Goal: Task Accomplishment & Management: Complete application form

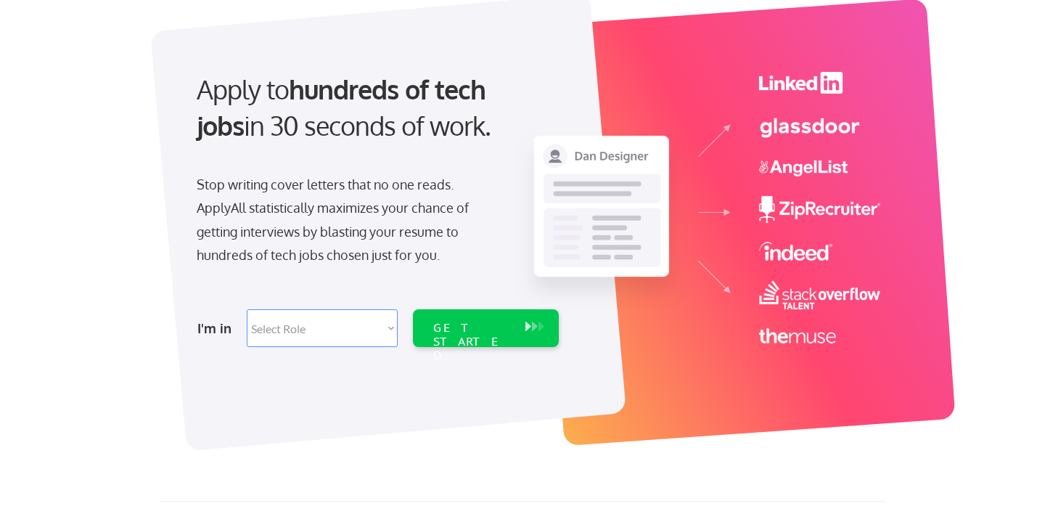
scroll to position [107, 0]
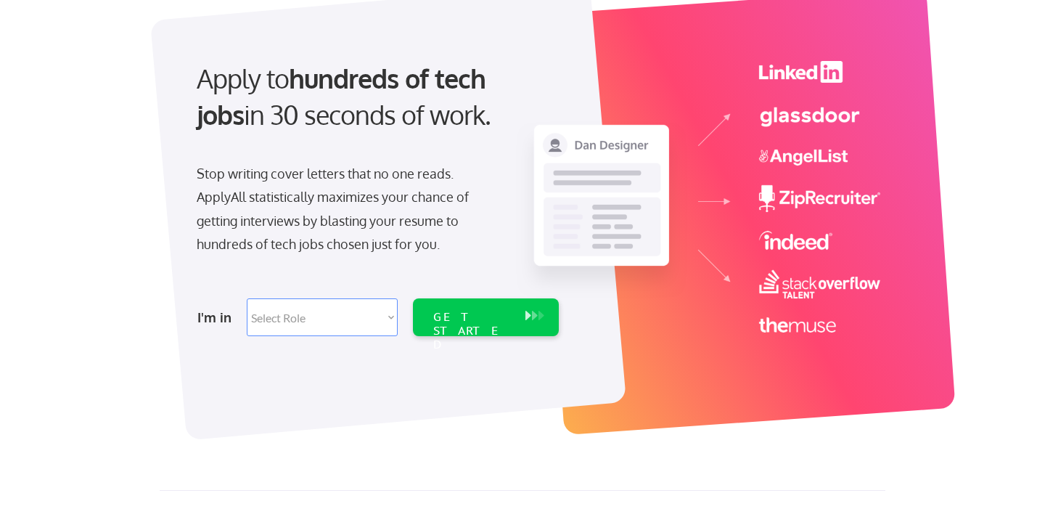
click at [374, 313] on select "Select Role Software Engineering Product Management Customer Success Sales UI/U…" at bounding box center [322, 317] width 151 height 38
select select ""technical_project_program_mgmt""
click at [247, 298] on select "Select Role Software Engineering Product Management Customer Success Sales UI/U…" at bounding box center [322, 317] width 151 height 38
select select ""technical_project_program_mgmt""
click at [474, 320] on div "GET STARTED" at bounding box center [472, 331] width 78 height 42
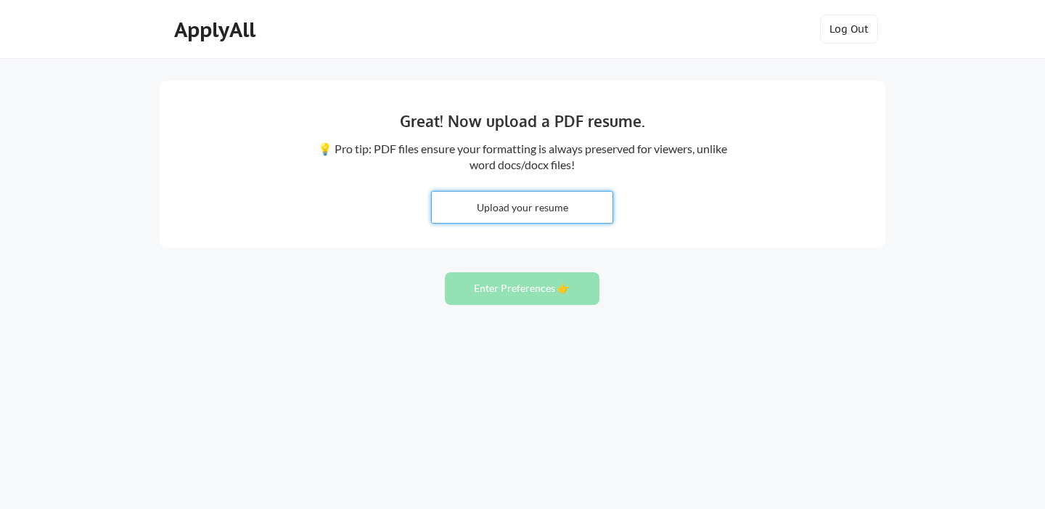
click at [563, 207] on input "file" at bounding box center [522, 207] width 181 height 31
type input "C:\fakepath\Ankit Malviya Resume.pdf"
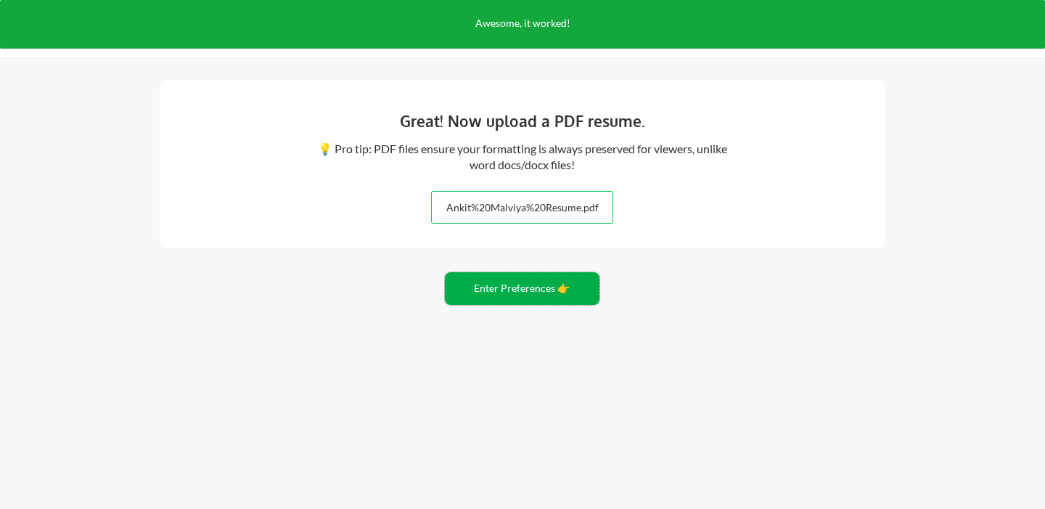
click at [551, 288] on button "Enter Preferences 👉" at bounding box center [522, 288] width 155 height 33
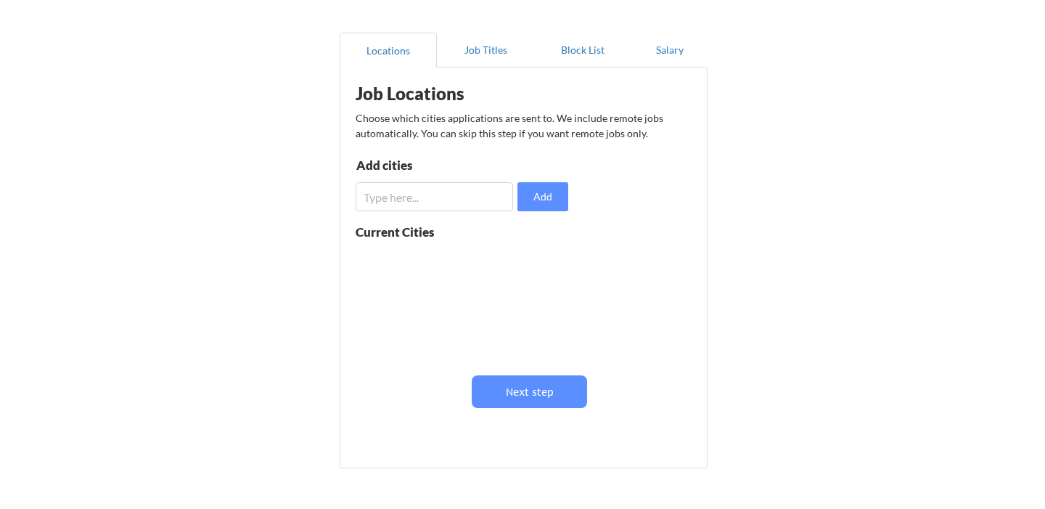
scroll to position [107, 0]
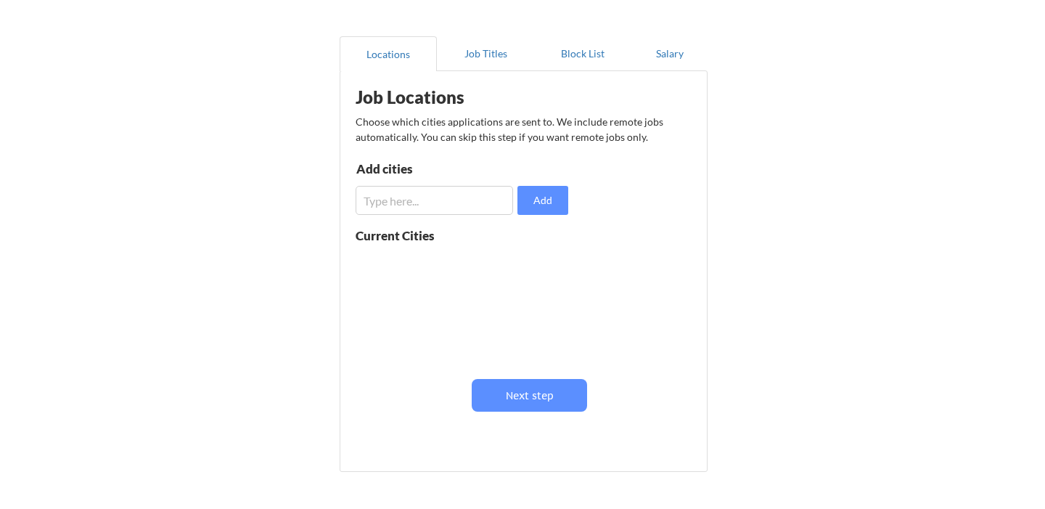
click at [435, 200] on input "input" at bounding box center [434, 200] width 157 height 29
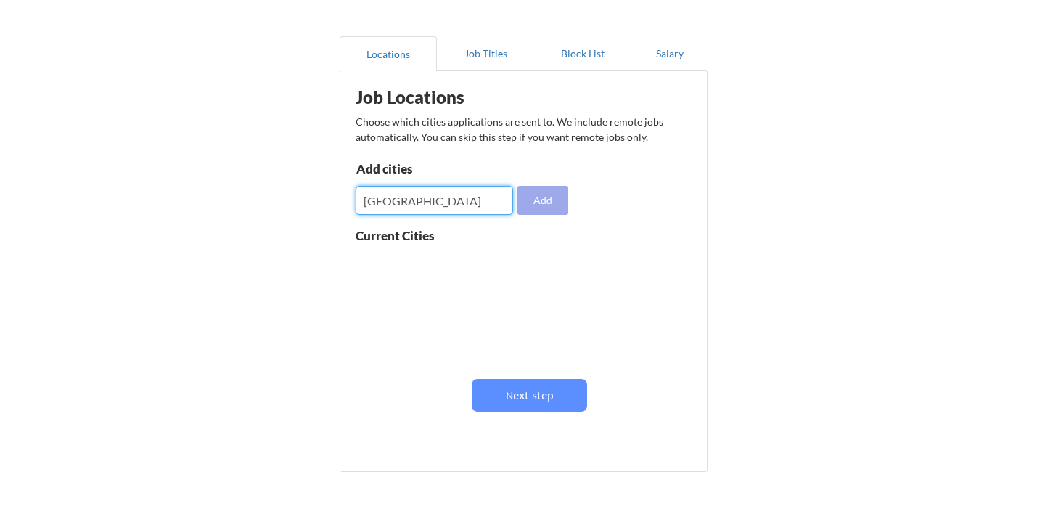
type input "[GEOGRAPHIC_DATA]"
click at [541, 194] on button "Add" at bounding box center [542, 200] width 51 height 29
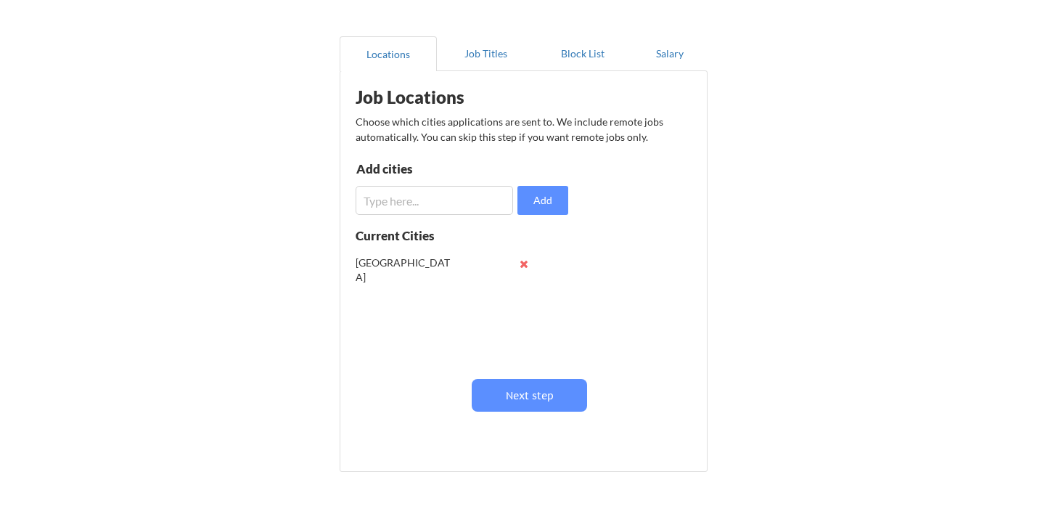
click at [456, 205] on input "input" at bounding box center [434, 200] width 157 height 29
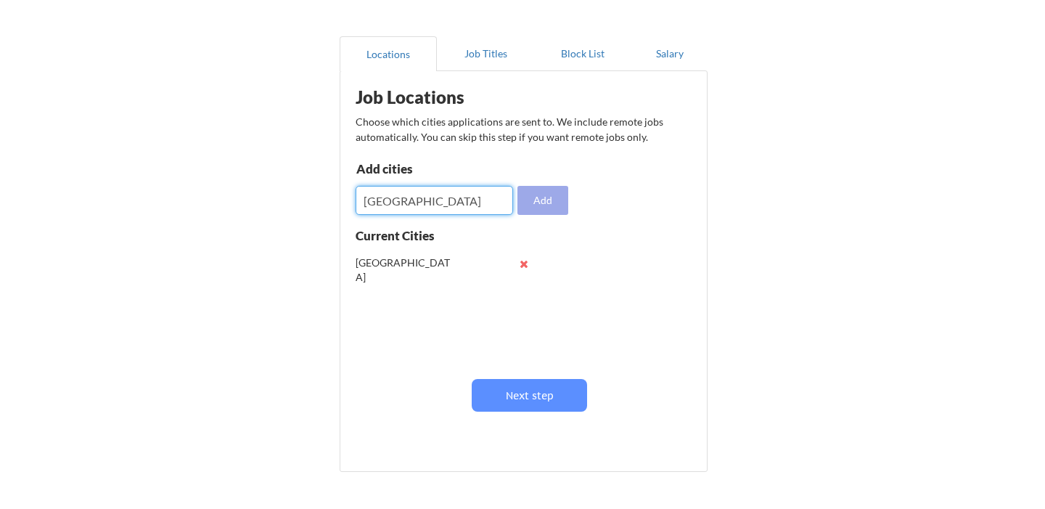
type input "[GEOGRAPHIC_DATA]"
click at [558, 199] on button "Add" at bounding box center [542, 200] width 51 height 29
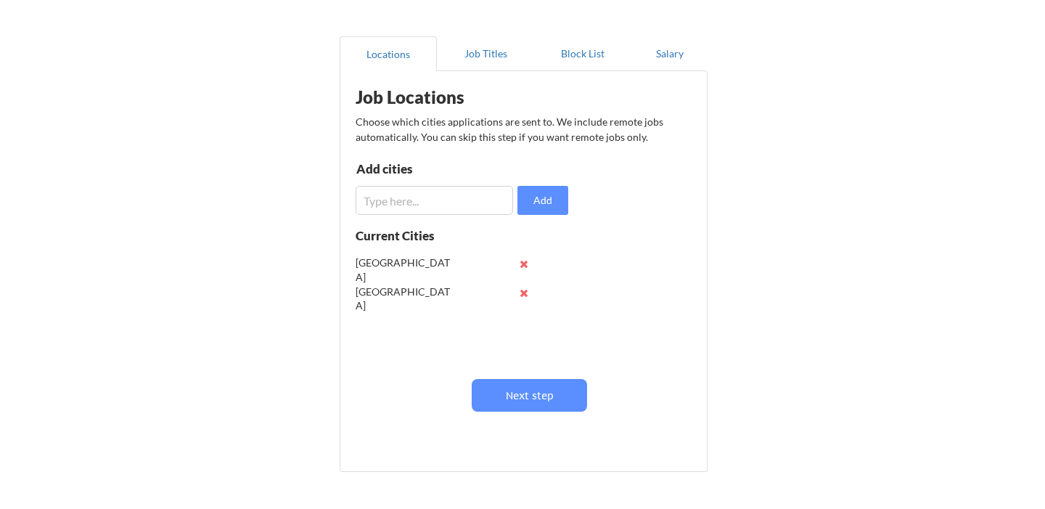
click at [469, 201] on input "input" at bounding box center [434, 200] width 157 height 29
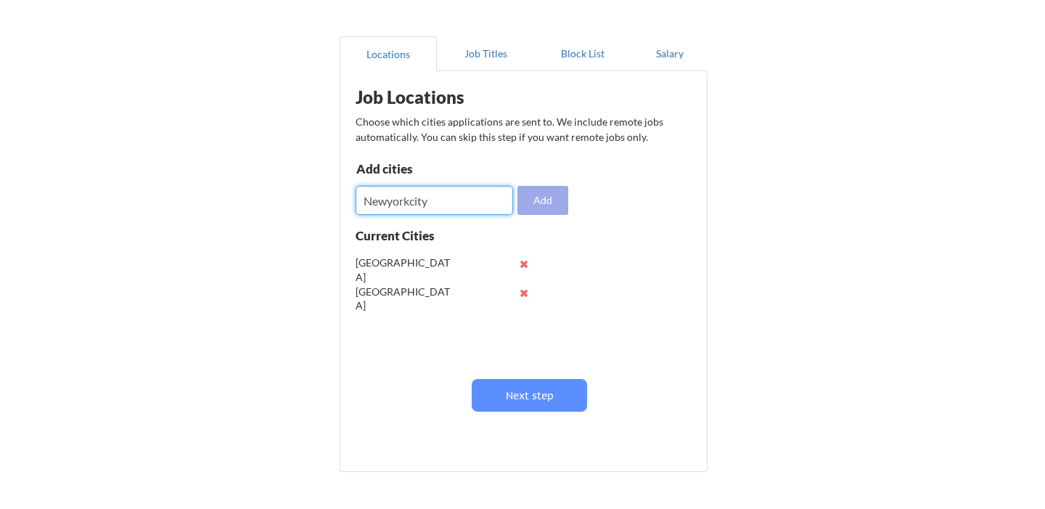
type input "Newyorkcity"
click at [556, 202] on button "Add" at bounding box center [542, 200] width 51 height 29
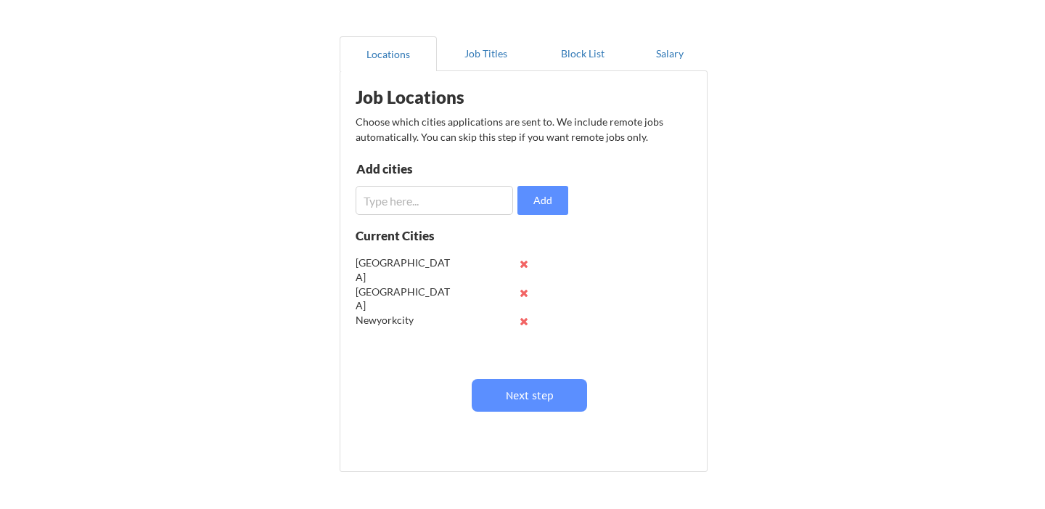
click at [450, 204] on input "input" at bounding box center [434, 200] width 157 height 29
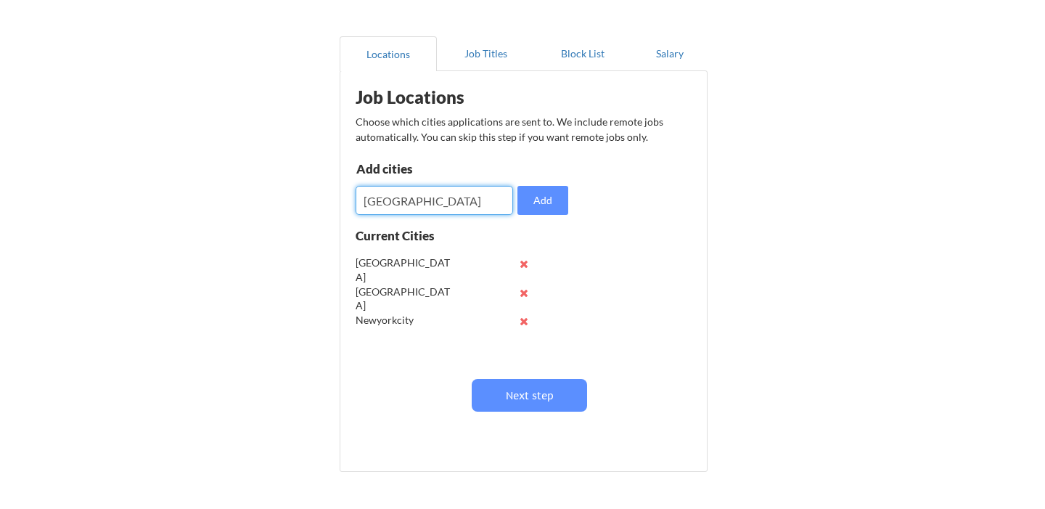
type input "[GEOGRAPHIC_DATA]"
click at [553, 197] on button "Add" at bounding box center [542, 200] width 51 height 29
click at [458, 201] on input "input" at bounding box center [434, 200] width 157 height 29
type input "[GEOGRAPHIC_DATA]"
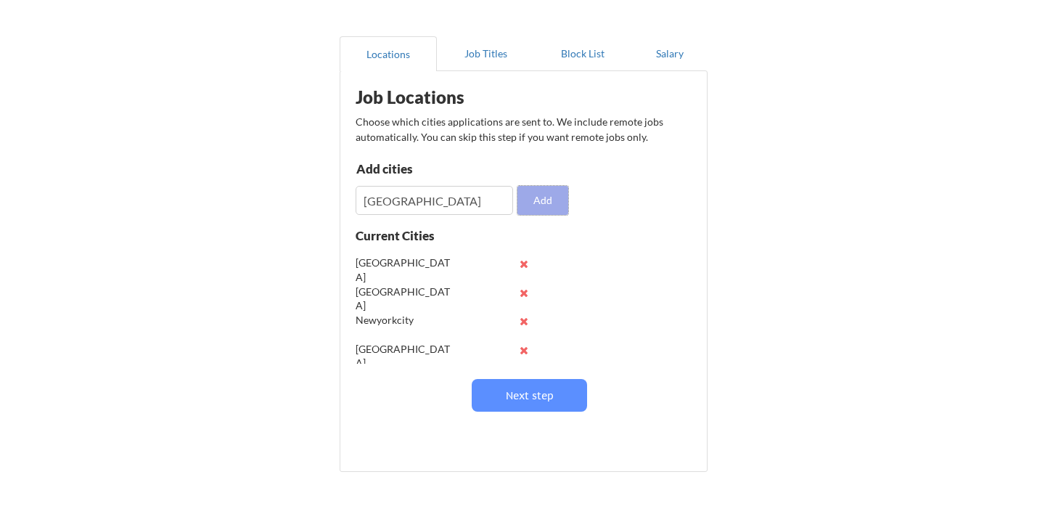
click at [552, 203] on button "Add" at bounding box center [542, 200] width 51 height 29
click at [483, 203] on input "input" at bounding box center [434, 200] width 157 height 29
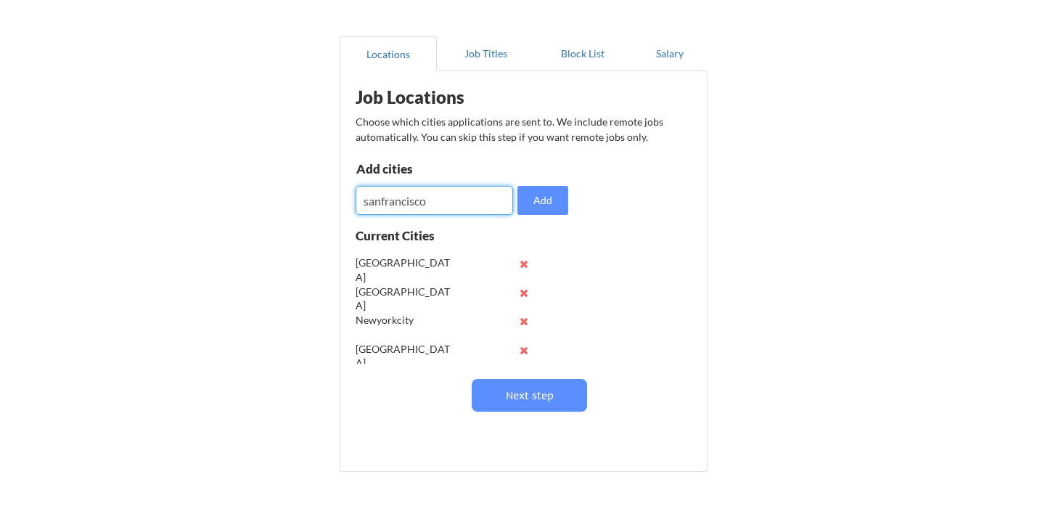
type input "sanfrancisco"
click at [555, 205] on button "Add" at bounding box center [542, 200] width 51 height 29
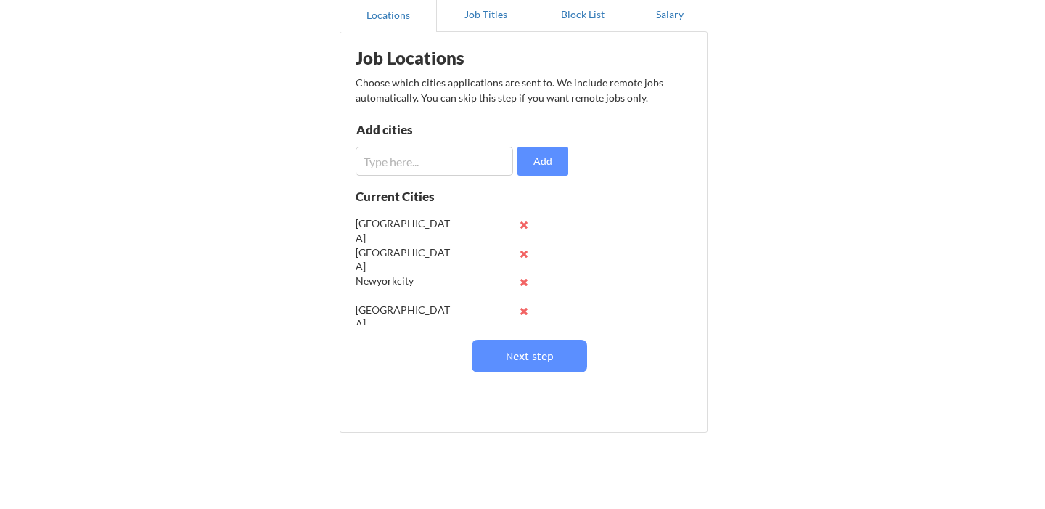
scroll to position [147, 0]
click at [523, 308] on button at bounding box center [523, 309] width 11 height 11
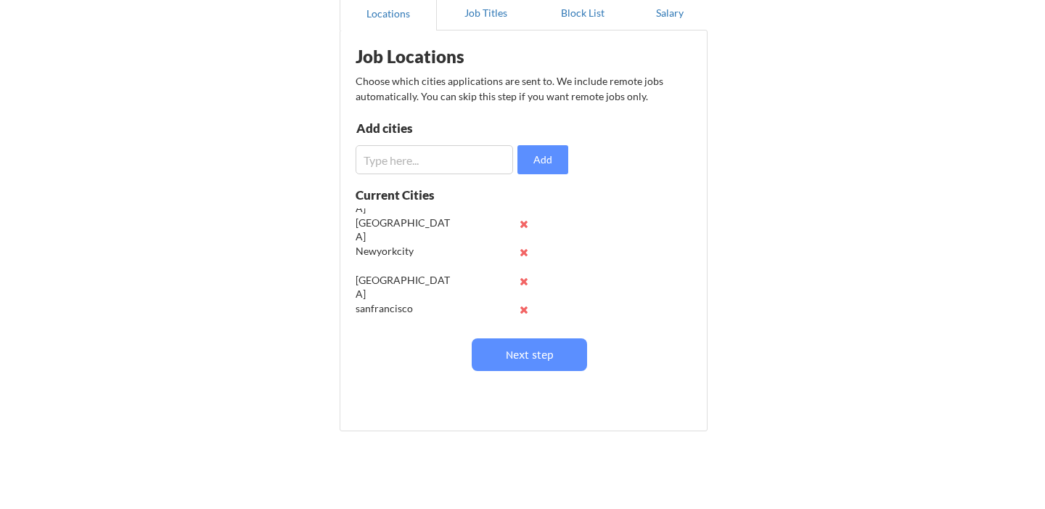
scroll to position [0, 0]
click at [448, 153] on input "input" at bounding box center [434, 159] width 157 height 29
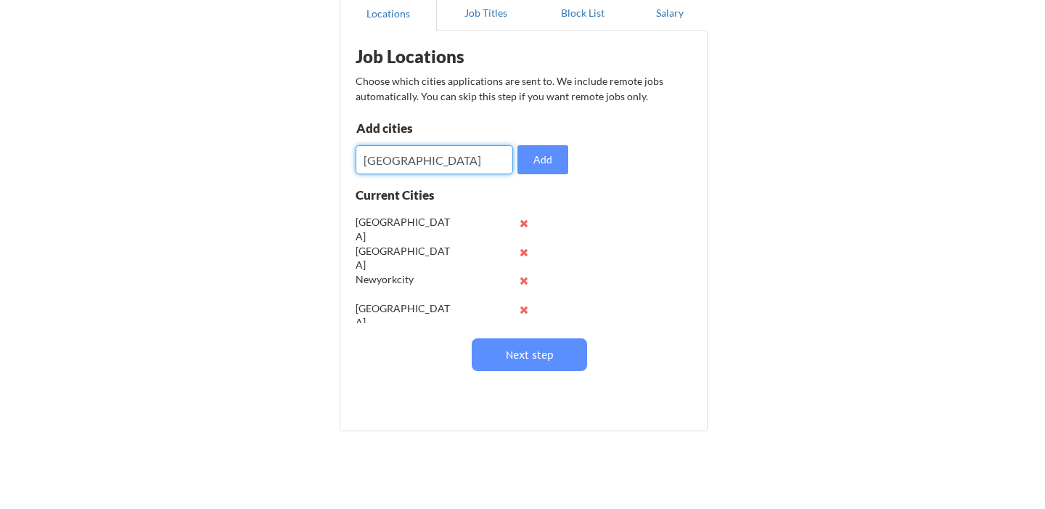
type input "Boston"
click at [546, 160] on button "Add" at bounding box center [542, 159] width 51 height 29
click at [462, 164] on input "input" at bounding box center [434, 159] width 157 height 29
click at [427, 163] on input "input" at bounding box center [434, 159] width 157 height 29
type input "Washington DC"
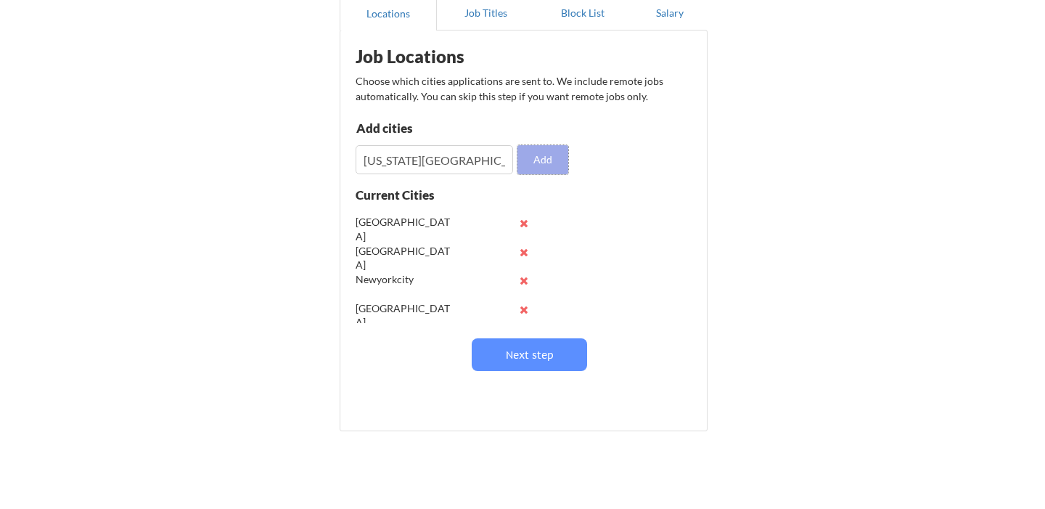
click at [550, 160] on button "Add" at bounding box center [542, 159] width 51 height 29
click at [435, 155] on input "input" at bounding box center [434, 159] width 157 height 29
type input "Atlanta"
click at [561, 157] on button "Add" at bounding box center [542, 159] width 51 height 29
click at [526, 157] on button "Add" at bounding box center [542, 159] width 51 height 29
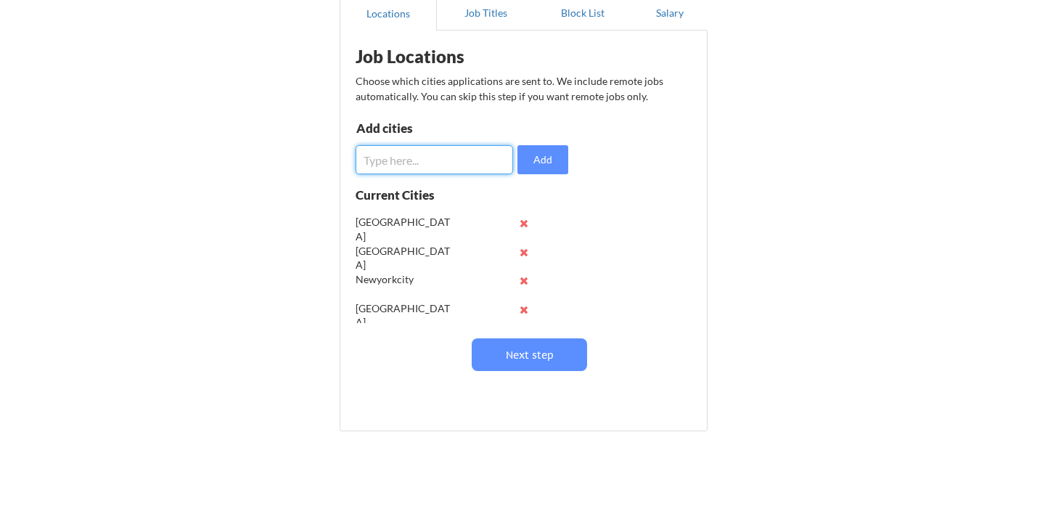
click at [458, 155] on input "input" at bounding box center [434, 159] width 157 height 29
type input "Seattle"
click at [557, 163] on button "Add" at bounding box center [542, 159] width 51 height 29
click at [428, 165] on input "input" at bounding box center [434, 159] width 157 height 29
type input "Bellvue"
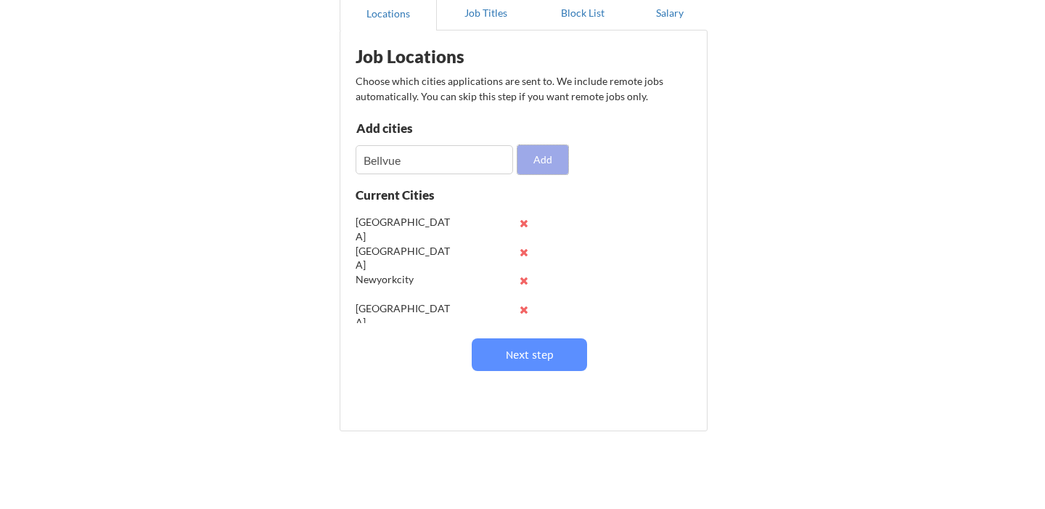
click at [562, 155] on button "Add" at bounding box center [542, 159] width 51 height 29
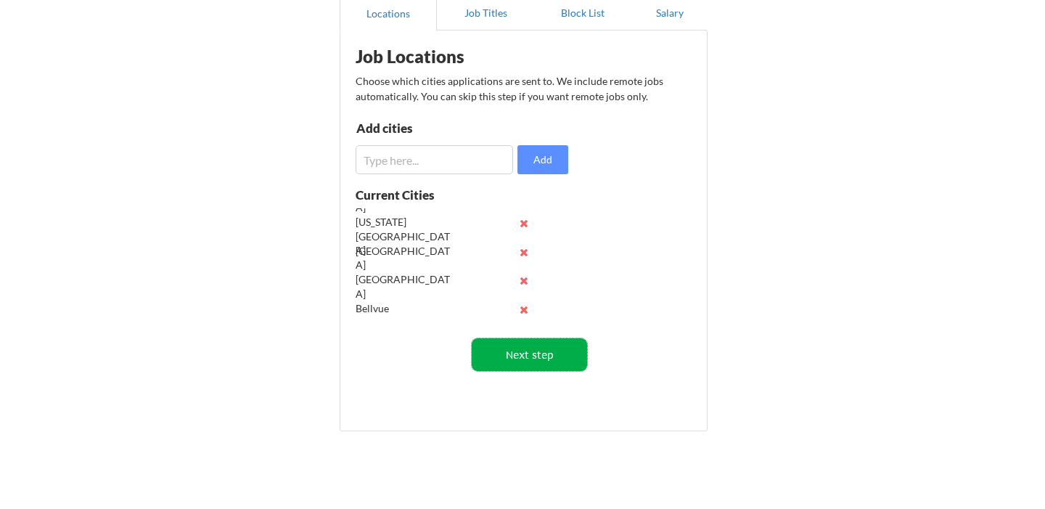
click at [533, 350] on button "Next step" at bounding box center [529, 354] width 115 height 33
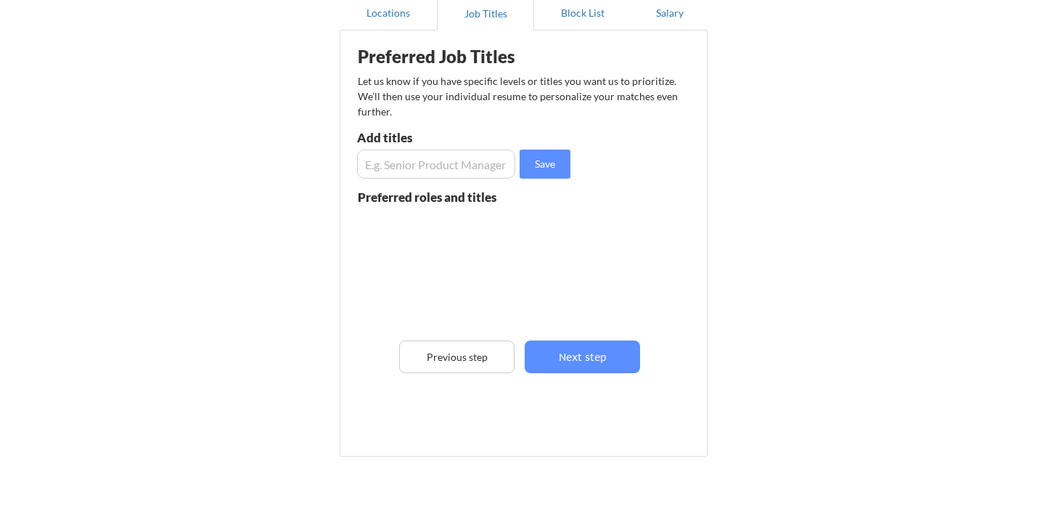
click at [423, 157] on input "input" at bounding box center [436, 163] width 158 height 29
type input "P"
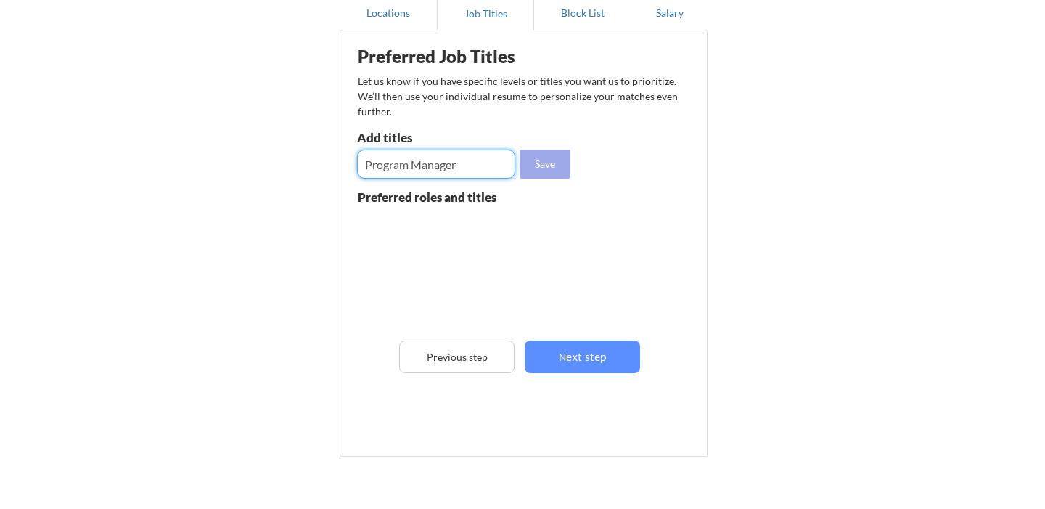
type input "Program Manager"
click at [541, 166] on button "Save" at bounding box center [545, 163] width 51 height 29
click at [472, 170] on input "input" at bounding box center [436, 163] width 158 height 29
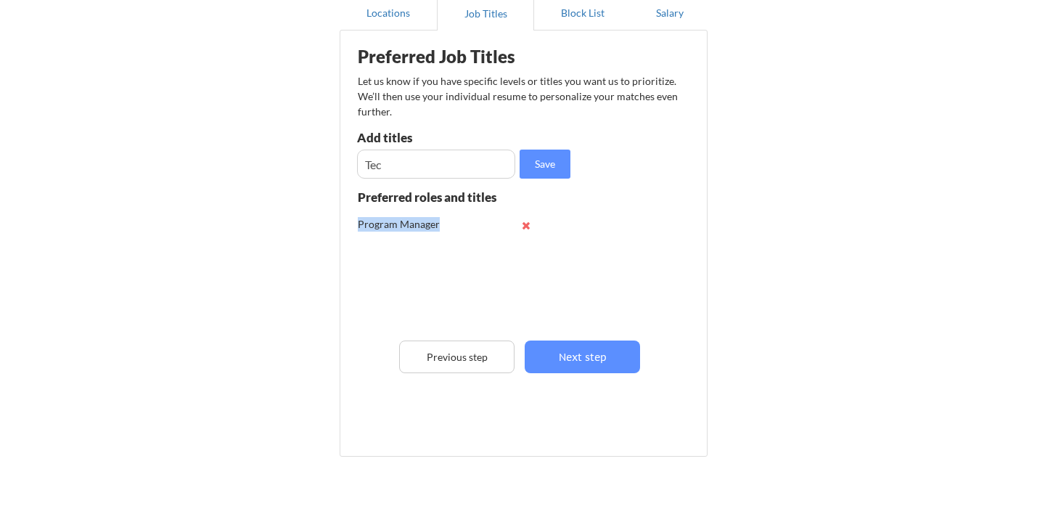
drag, startPoint x: 450, startPoint y: 225, endPoint x: 358, endPoint y: 224, distance: 92.2
click at [358, 225] on div "Program Manager" at bounding box center [405, 224] width 95 height 15
copy div "Program Manager"
click at [396, 165] on input "input" at bounding box center [436, 163] width 158 height 29
paste input "Program Manager"
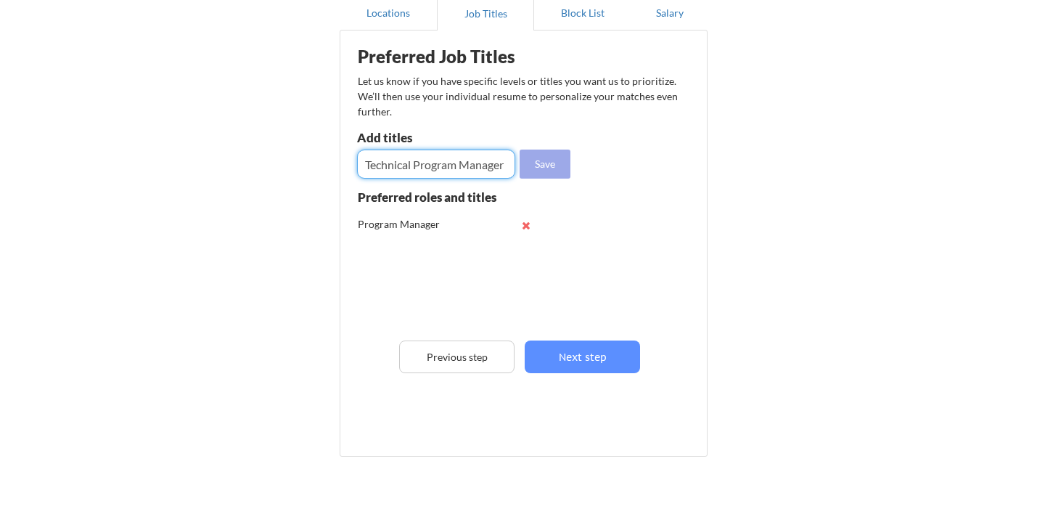
type input "Technical Program Manager"
click at [543, 173] on button "Save" at bounding box center [545, 163] width 51 height 29
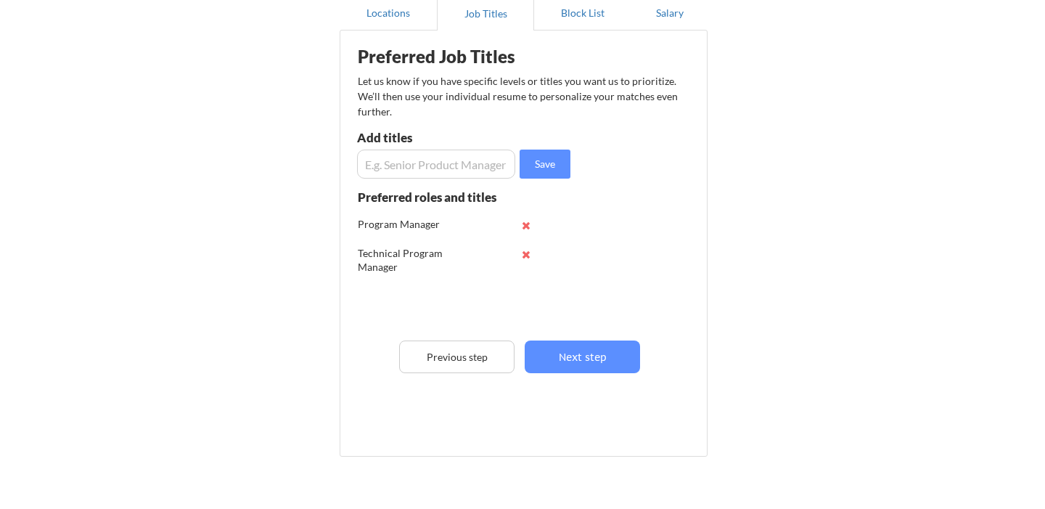
click at [469, 168] on input "input" at bounding box center [436, 163] width 158 height 29
type input "Project Manager"
click at [545, 163] on button "Save" at bounding box center [545, 163] width 51 height 29
click at [480, 166] on input "input" at bounding box center [436, 163] width 158 height 29
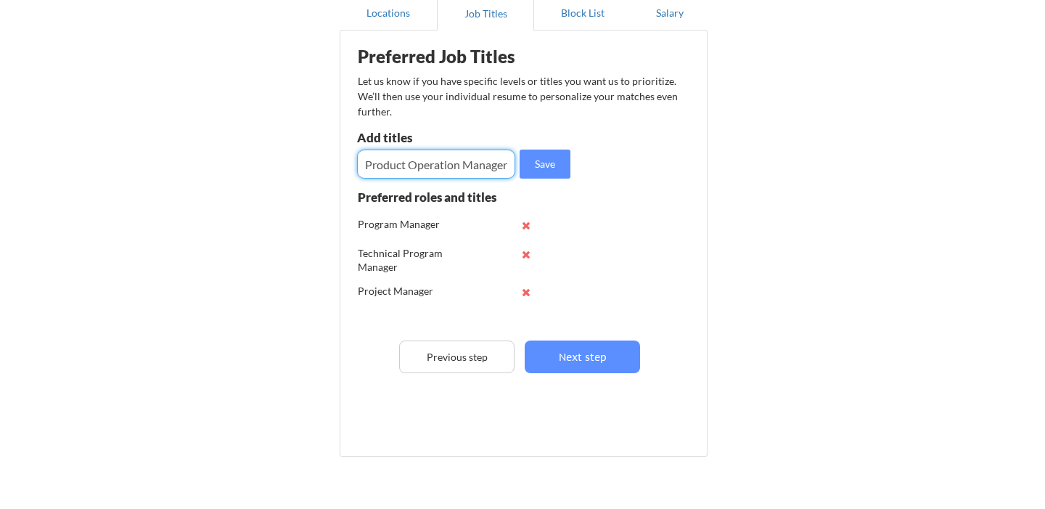
scroll to position [0, 1]
type input "Product Operation Manager"
click at [550, 164] on button "Save" at bounding box center [545, 163] width 51 height 29
click at [475, 167] on input "input" at bounding box center [436, 163] width 158 height 29
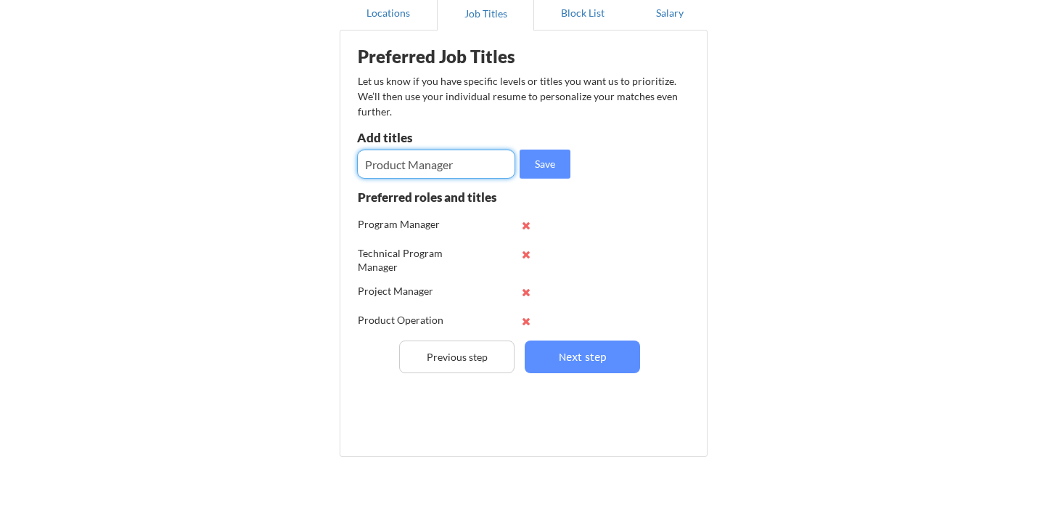
type input "Product Manager"
click at [572, 162] on div "Save" at bounding box center [465, 163] width 217 height 29
click at [555, 164] on button "Save" at bounding box center [545, 163] width 51 height 29
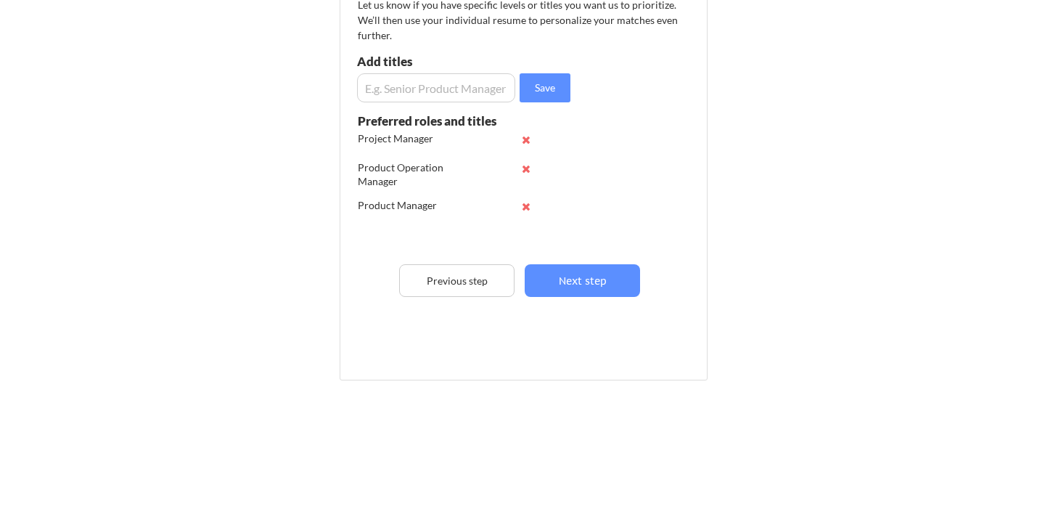
scroll to position [228, 0]
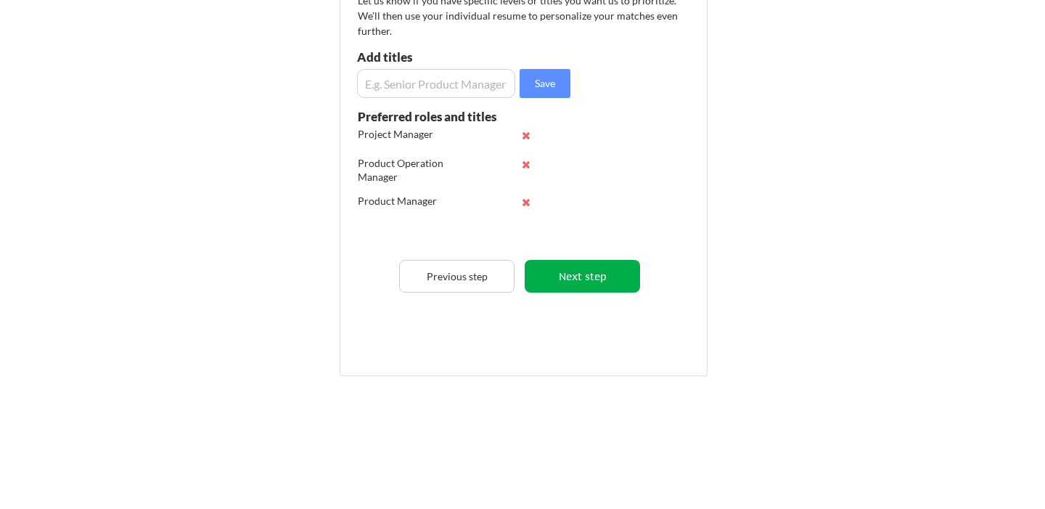
click at [586, 282] on button "Next step" at bounding box center [582, 276] width 115 height 33
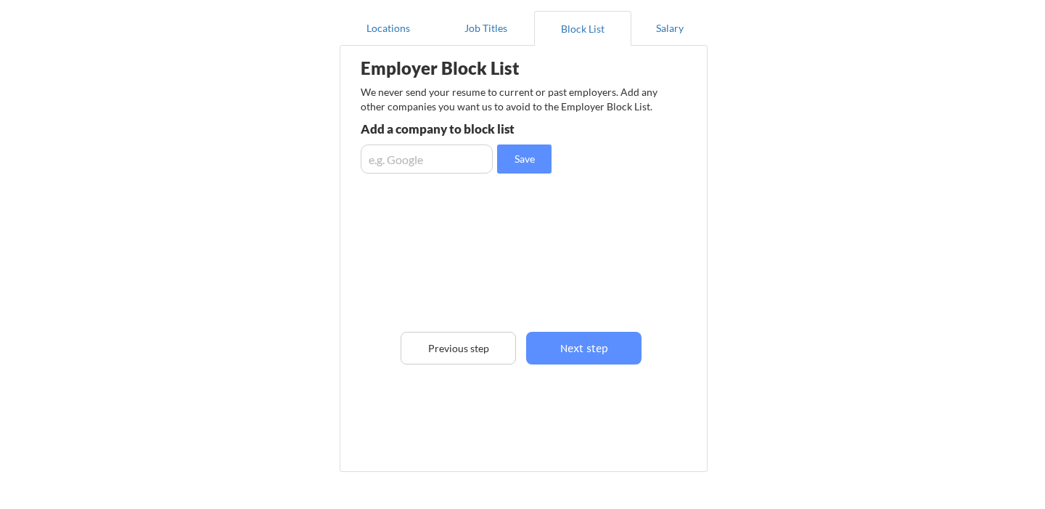
scroll to position [128, 0]
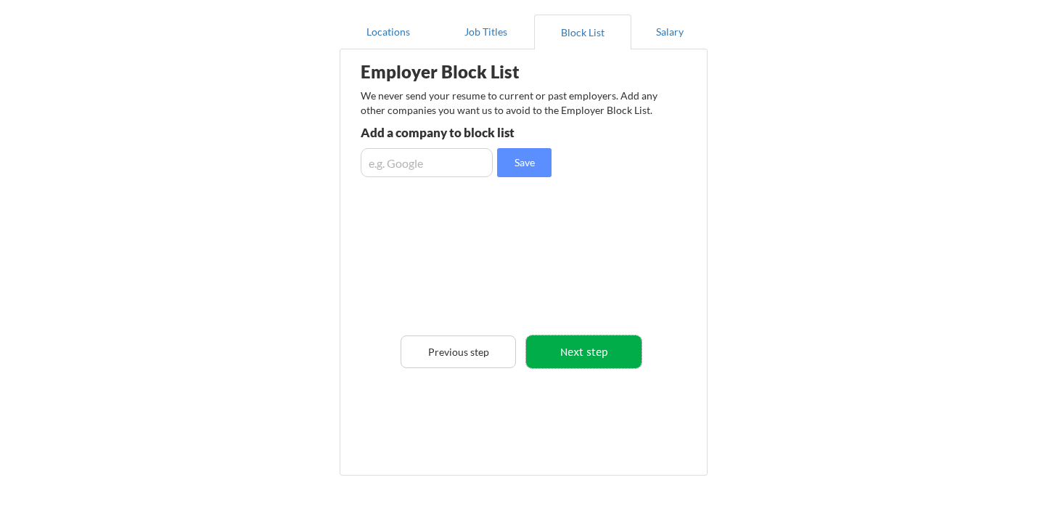
click at [594, 350] on button "Next step" at bounding box center [583, 351] width 115 height 33
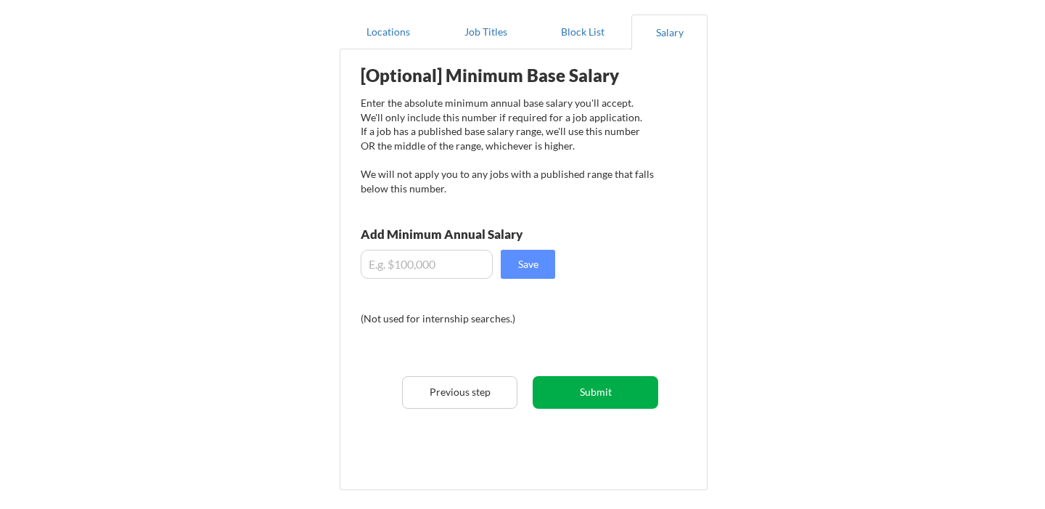
click at [592, 393] on button "Submit" at bounding box center [596, 392] width 126 height 33
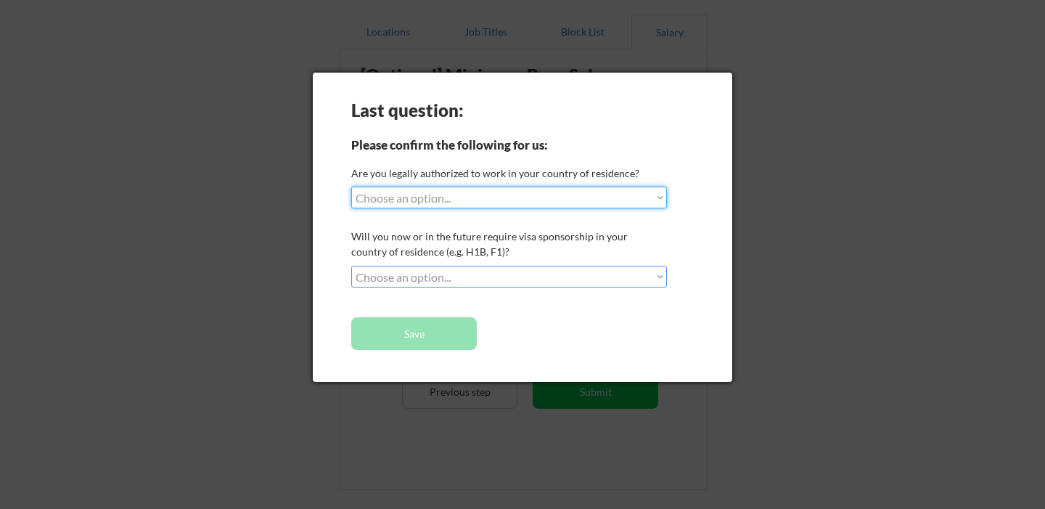
click at [656, 197] on select "Choose an option... Yes, I am a US Citizen Yes, I am a Canadian Citizen Yes, I …" at bounding box center [509, 197] width 316 height 22
select select ""yes__i_am_here_on_a_visa__h1b__opt__etc__""
click at [351, 186] on select "Choose an option... Yes, I am a US Citizen Yes, I am a Canadian Citizen Yes, I …" at bounding box center [509, 197] width 316 height 22
click at [655, 274] on select "Choose an option... No, I will not need sponsorship Yes, I will need sponsorship" at bounding box center [509, 277] width 316 height 22
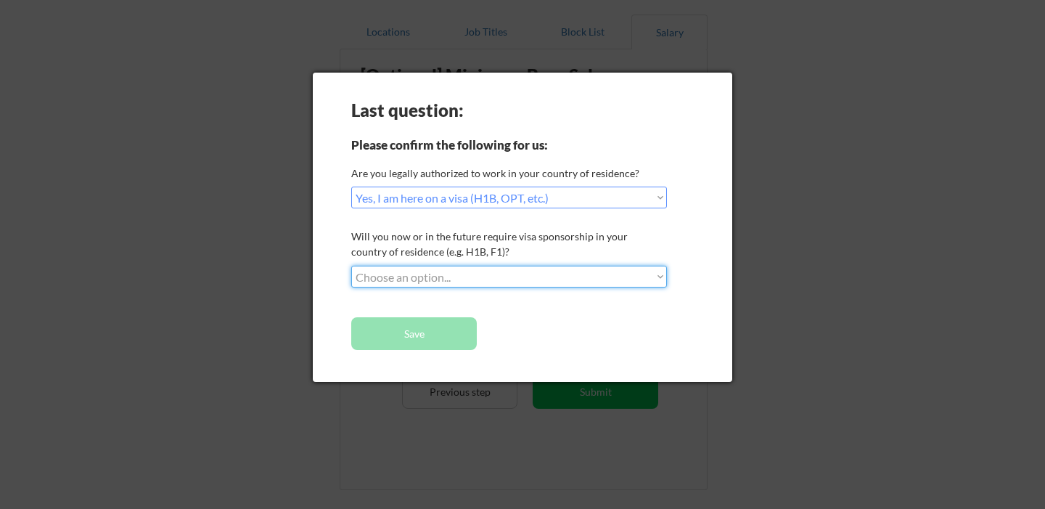
select select ""yes__i_will_need_sponsorship""
click at [351, 266] on select "Choose an option... No, I will not need sponsorship Yes, I will need sponsorship" at bounding box center [509, 277] width 316 height 22
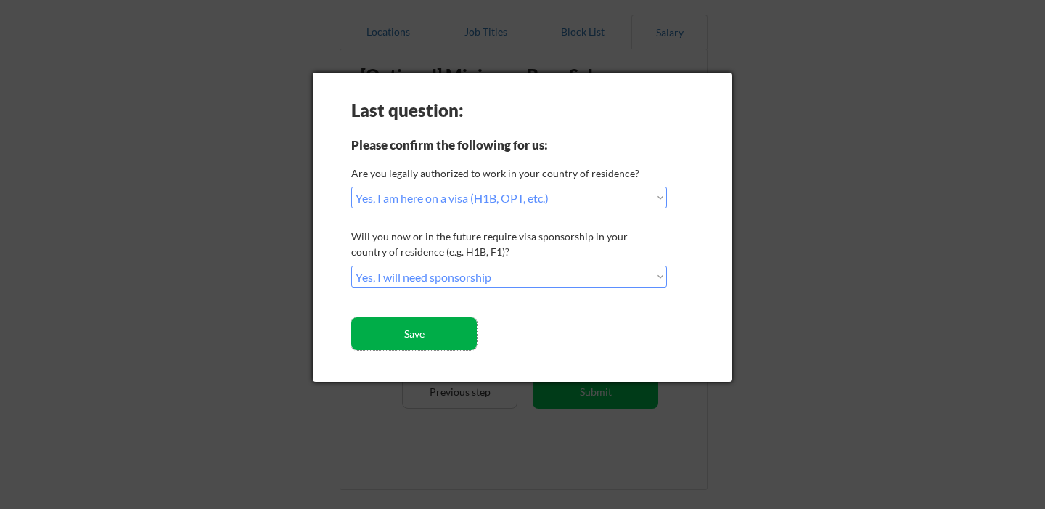
click at [419, 334] on button "Save" at bounding box center [414, 333] width 126 height 33
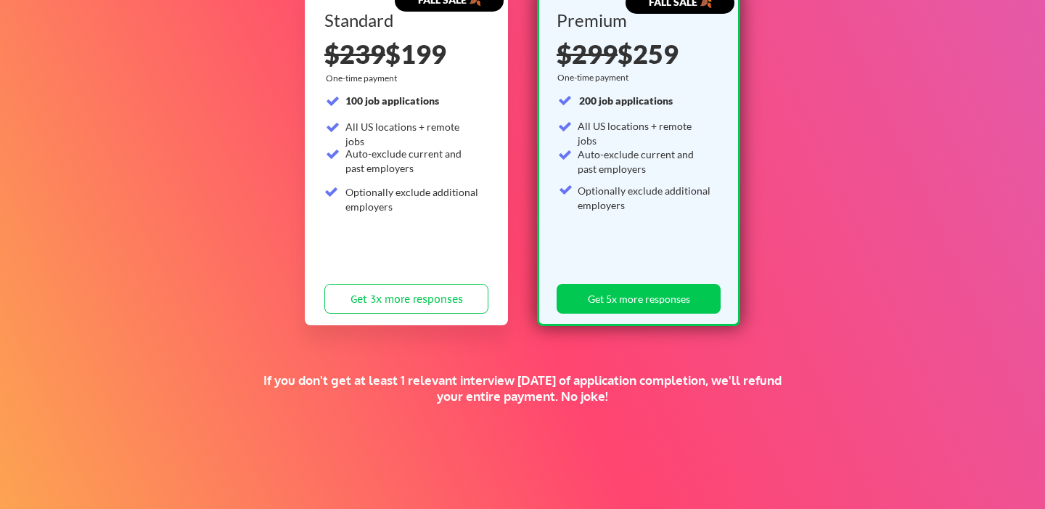
scroll to position [342, 0]
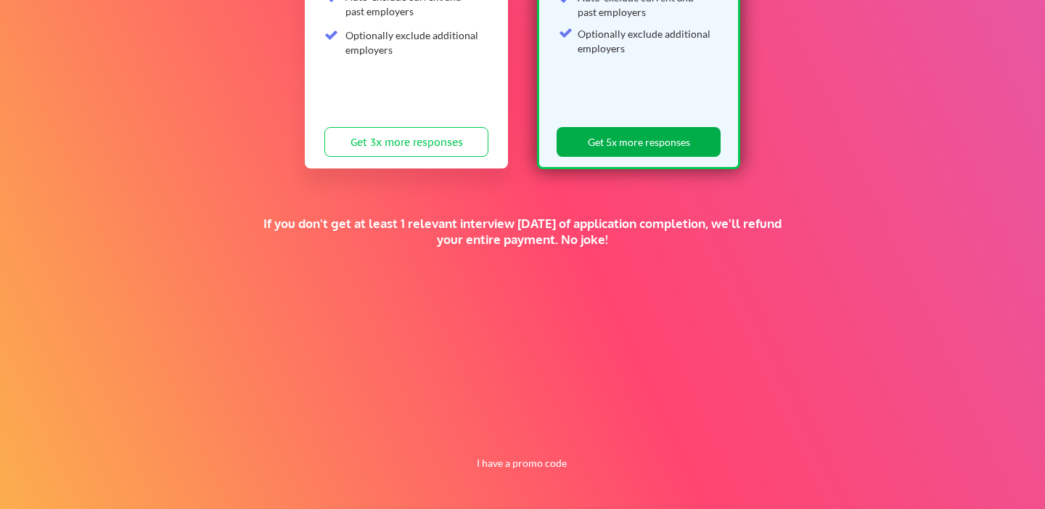
click at [622, 141] on button "Get 5x more responses" at bounding box center [639, 142] width 164 height 30
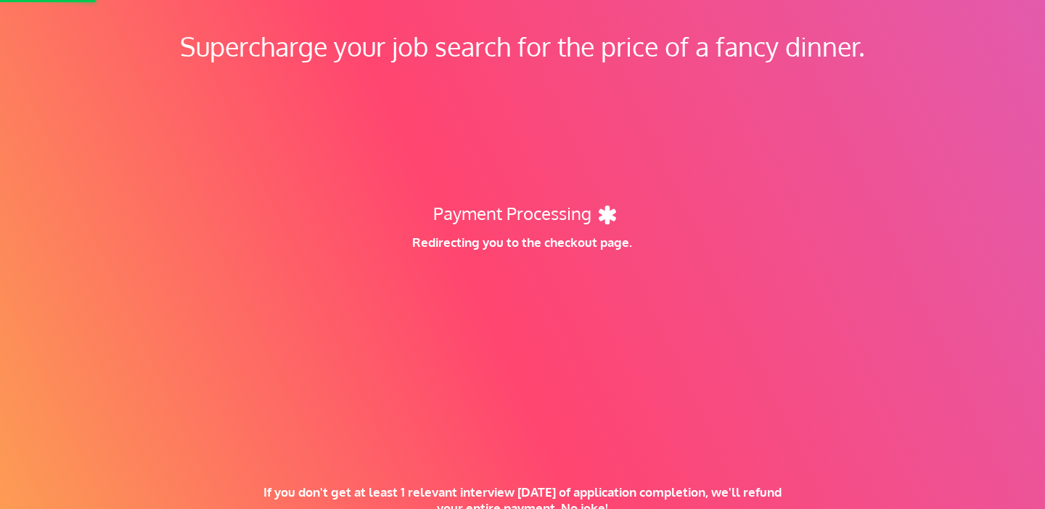
scroll to position [71, 0]
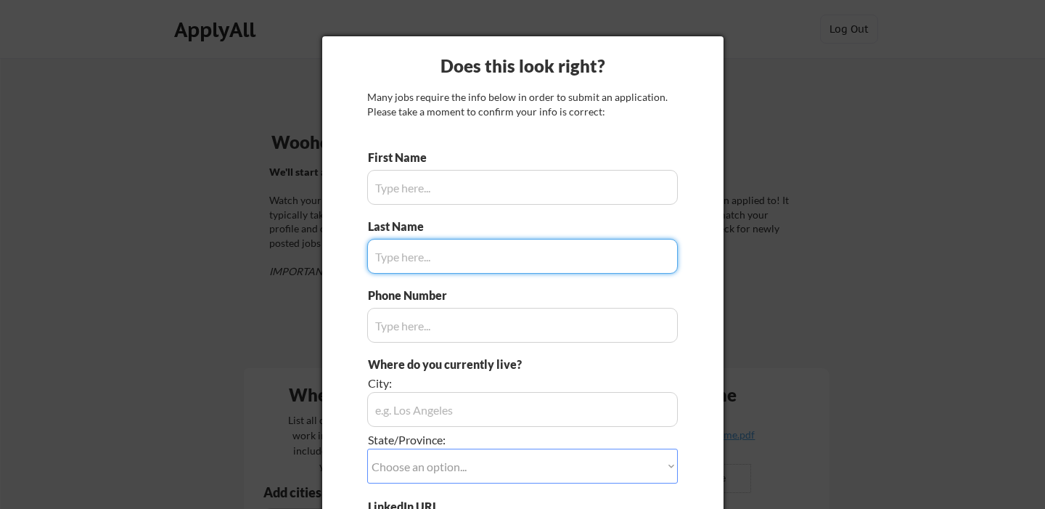
type input "Ankit"
type input "[PHONE_NUMBER]"
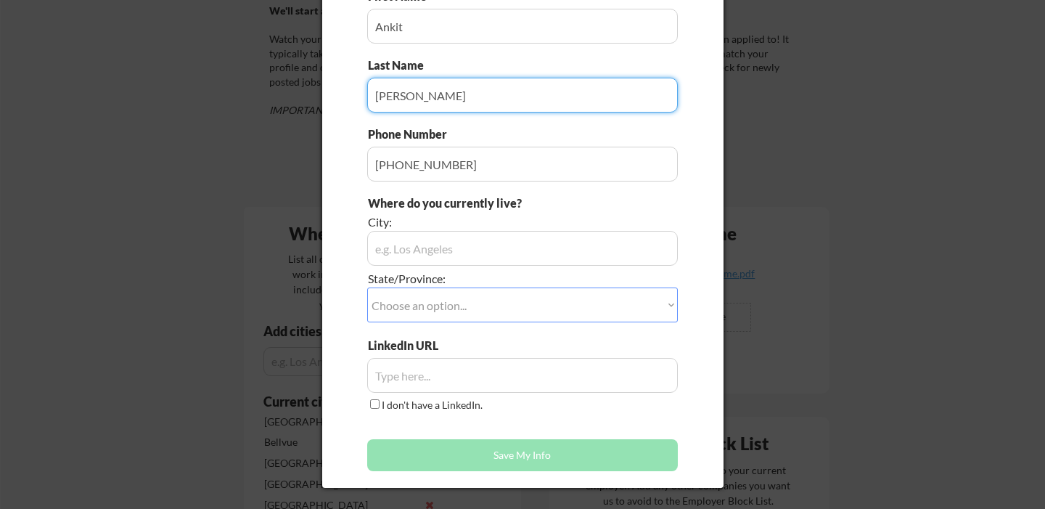
scroll to position [165, 0]
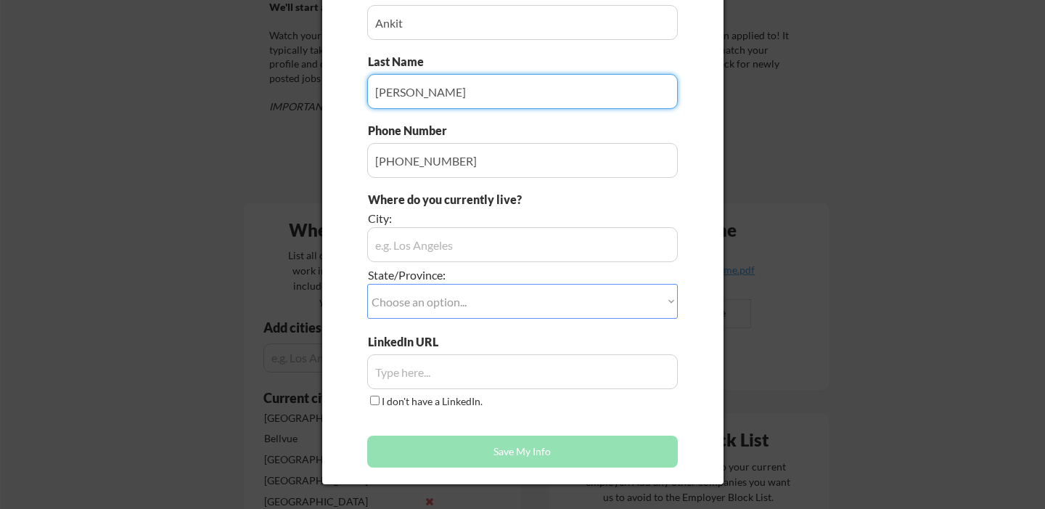
type input "[PERSON_NAME]"
click at [572, 242] on input "input" at bounding box center [522, 244] width 311 height 35
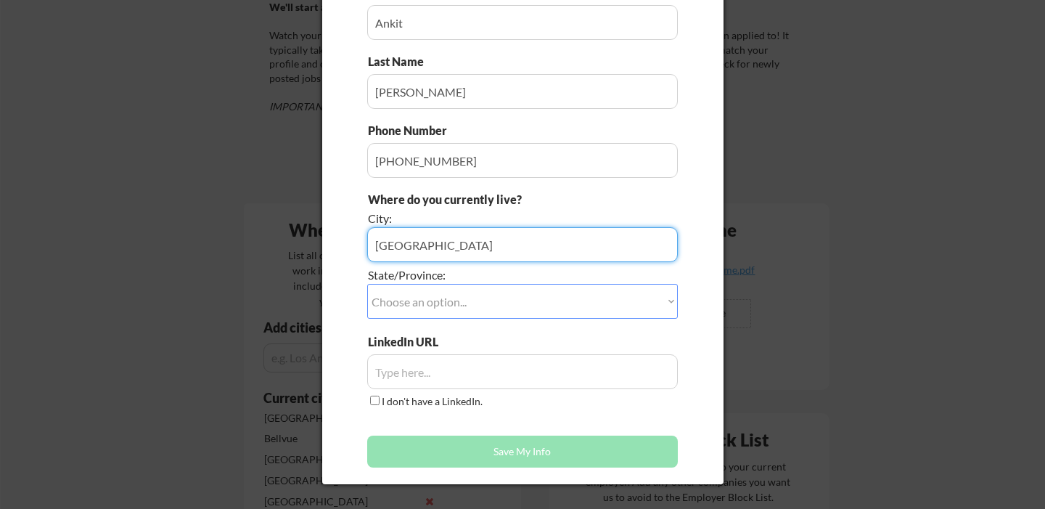
type input "[GEOGRAPHIC_DATA]"
click at [549, 299] on select "Choose an option... Other/Not Applicable [US_STATE] [US_STATE] [GEOGRAPHIC_DATA…" at bounding box center [522, 301] width 311 height 35
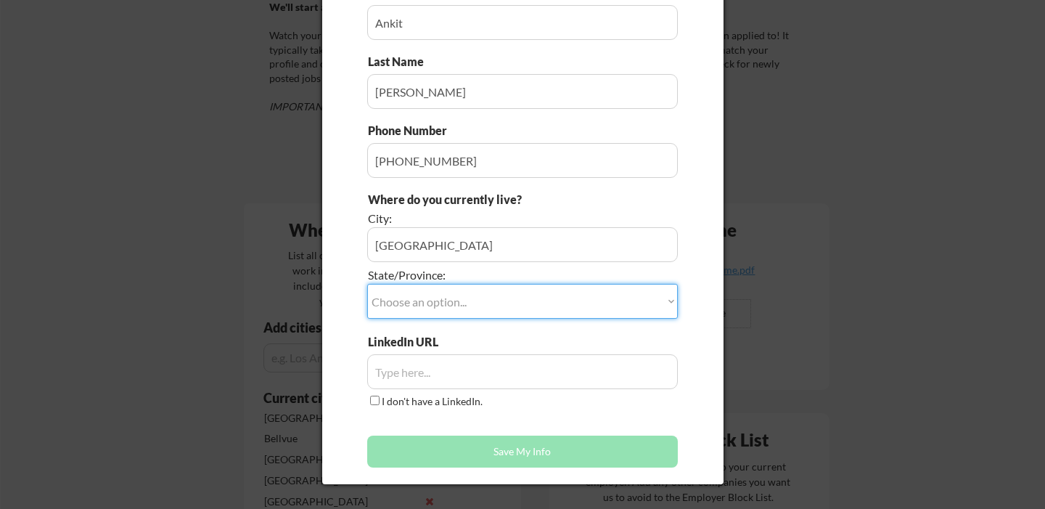
select select ""[US_STATE]""
click at [367, 284] on select "Choose an option... Other/Not Applicable [US_STATE] [US_STATE] [GEOGRAPHIC_DATA…" at bounding box center [522, 301] width 311 height 35
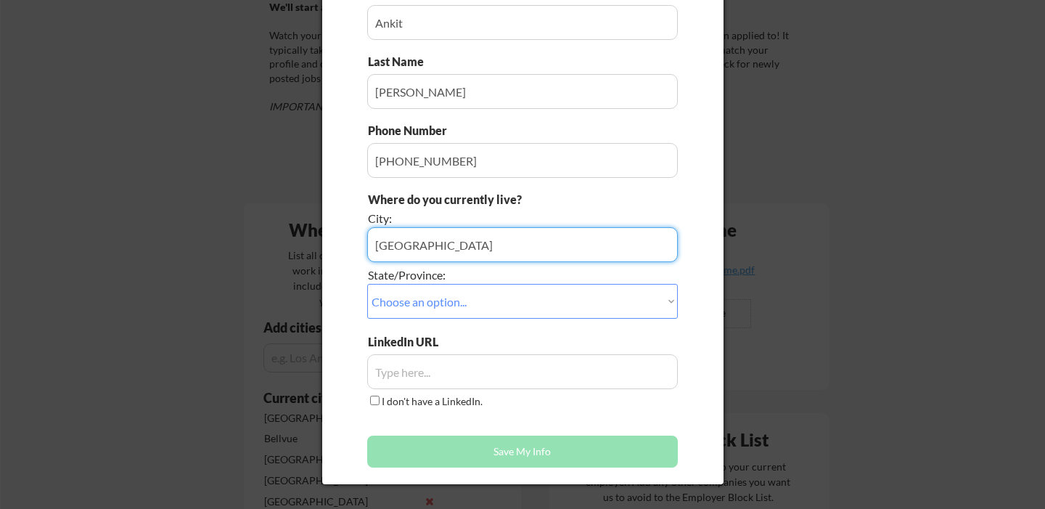
drag, startPoint x: 479, startPoint y: 247, endPoint x: 248, endPoint y: 231, distance: 231.3
click at [248, 231] on body "Your Dashboard Woohoo! You're ready to be applied! 🙌 We'll start applying you t…" at bounding box center [522, 89] width 1045 height 509
type input "[GEOGRAPHIC_DATA]"
click at [461, 301] on select "Choose an option... Other/Not Applicable [US_STATE] [US_STATE] [GEOGRAPHIC_DATA…" at bounding box center [522, 301] width 311 height 35
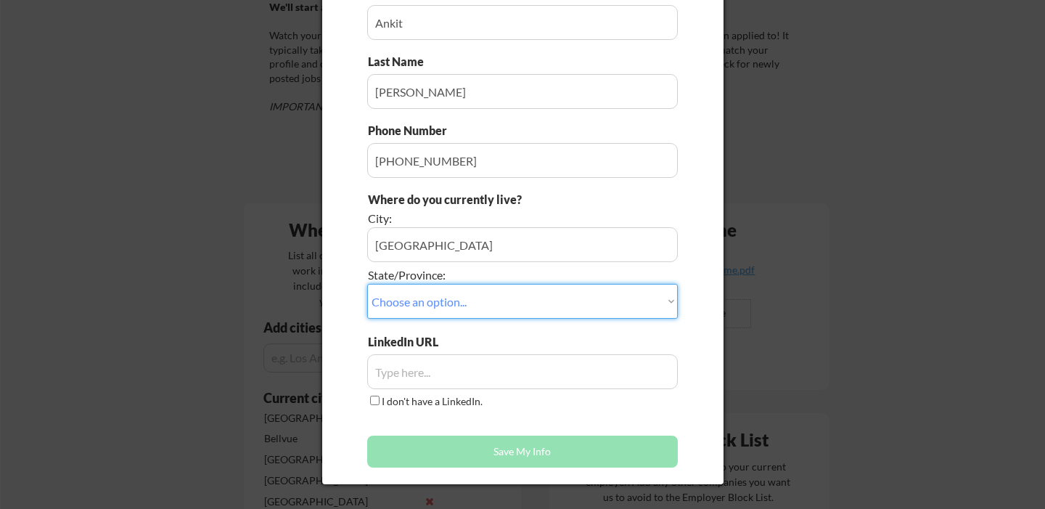
select select ""[US_STATE]""
click at [367, 284] on select "Choose an option... Other/Not Applicable [US_STATE] [US_STATE] [GEOGRAPHIC_DATA…" at bounding box center [522, 301] width 311 height 35
click at [498, 369] on input "input" at bounding box center [522, 371] width 311 height 35
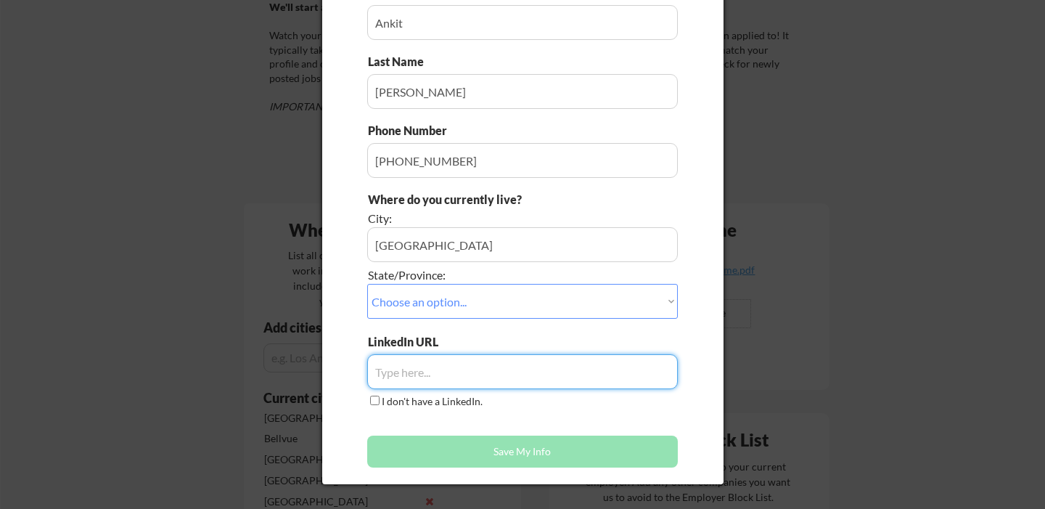
paste input "[URL][DOMAIN_NAME]"
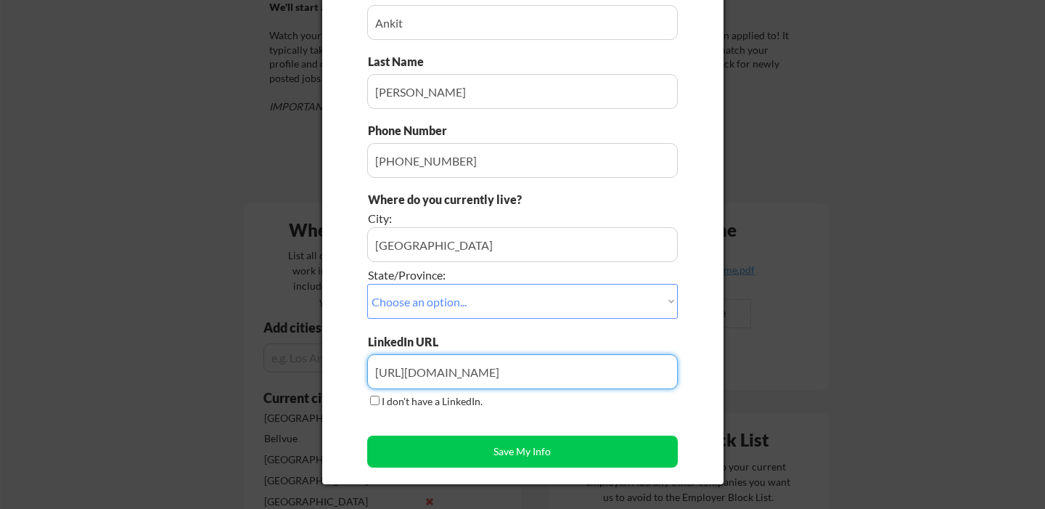
type input "[URL][DOMAIN_NAME]"
click at [522, 412] on div "First Name Last Name Phone Number Where do you currently live? City: State/Prov…" at bounding box center [522, 230] width 311 height 490
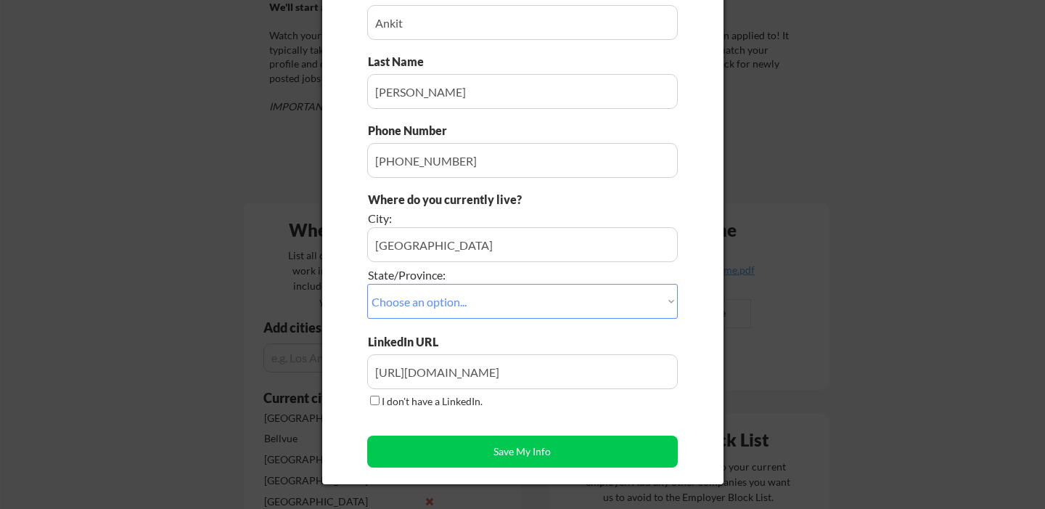
click at [707, 358] on div "Does this look right? Many jobs require the info below in order to submit an ap…" at bounding box center [522, 178] width 401 height 612
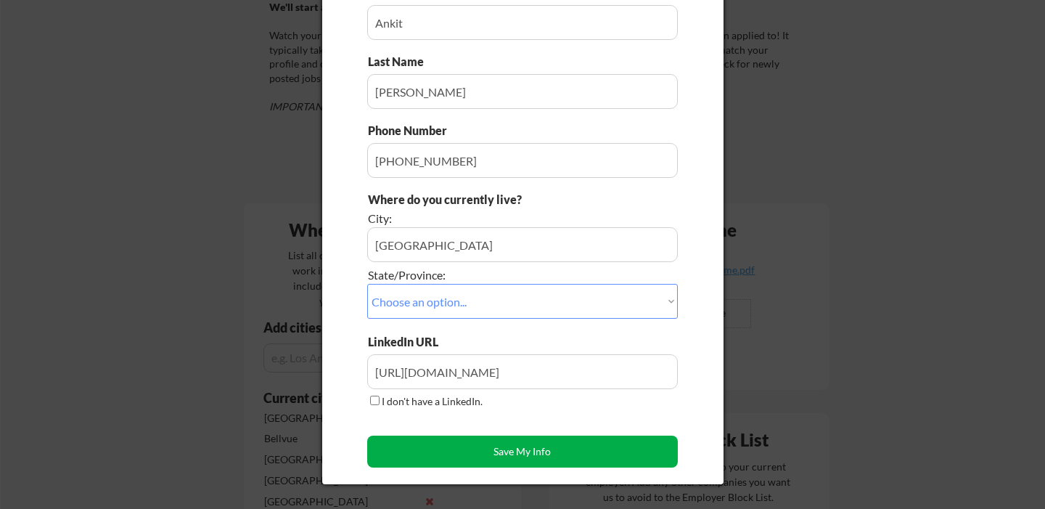
click at [539, 458] on button "Save My Info" at bounding box center [522, 451] width 311 height 32
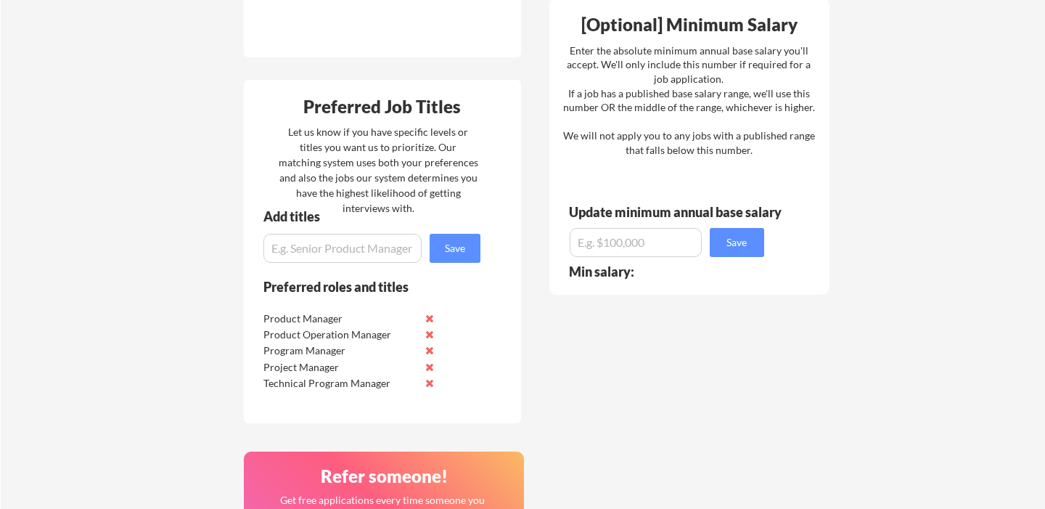
scroll to position [796, 0]
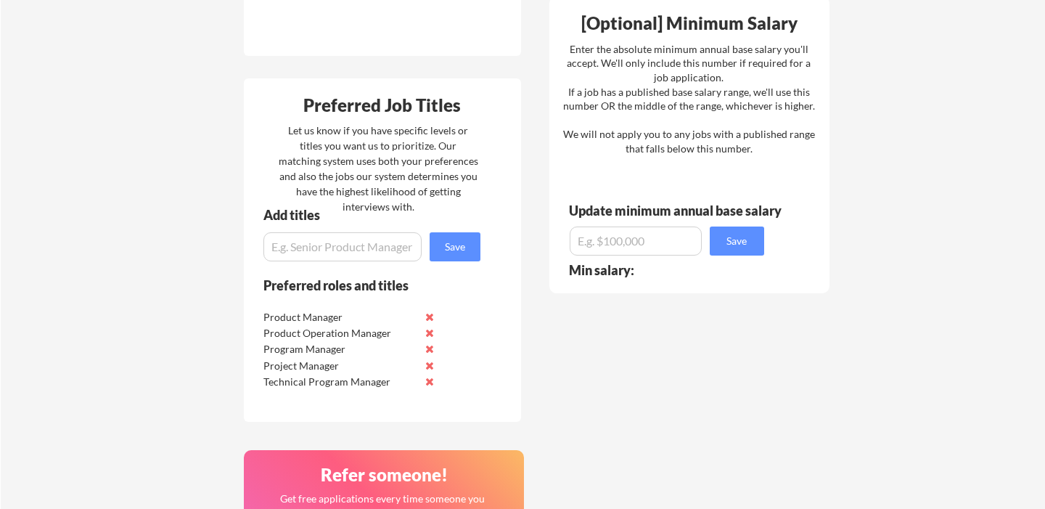
click at [381, 246] on input "input" at bounding box center [342, 246] width 158 height 29
type input "B"
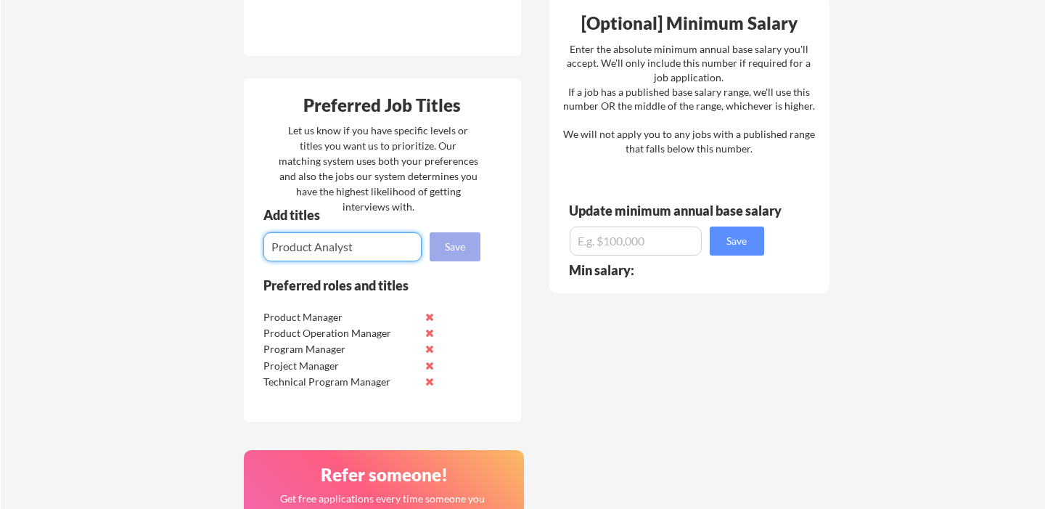
type input "Product Analyst"
click at [456, 249] on button "Save" at bounding box center [455, 246] width 51 height 29
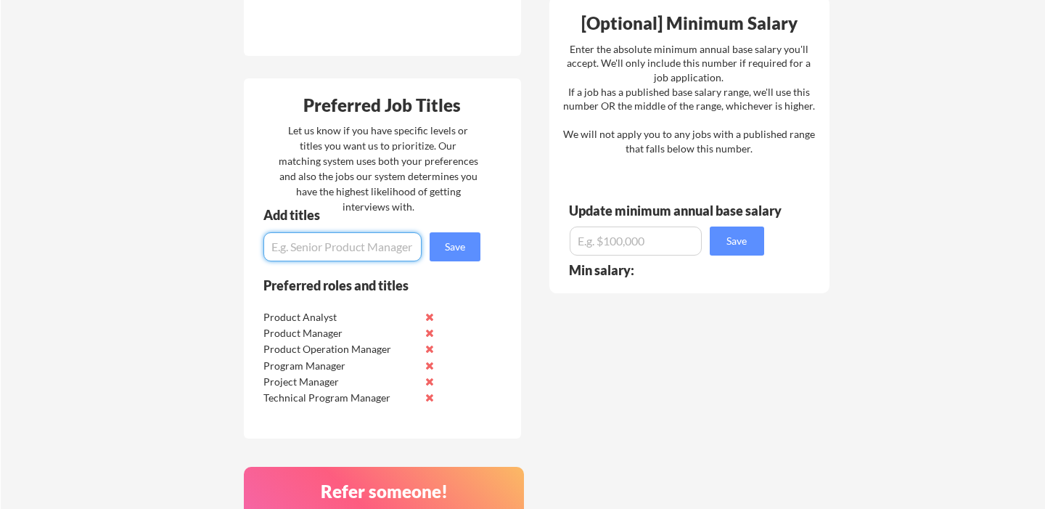
click at [373, 242] on input "input" at bounding box center [342, 246] width 158 height 29
type input "Business Manager"
click at [459, 242] on button "Save" at bounding box center [455, 246] width 51 height 29
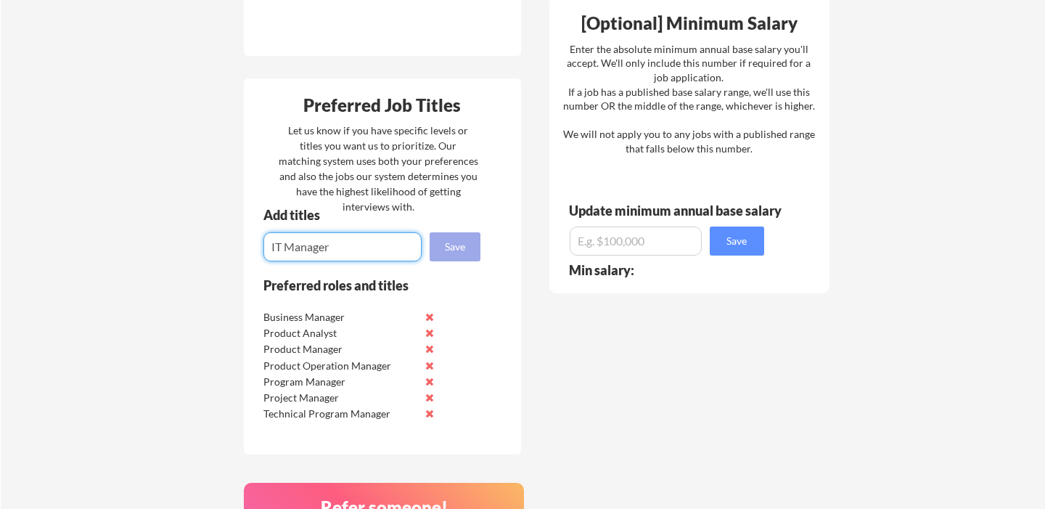
type input "IT Manager"
click at [452, 244] on button "Save" at bounding box center [455, 246] width 51 height 29
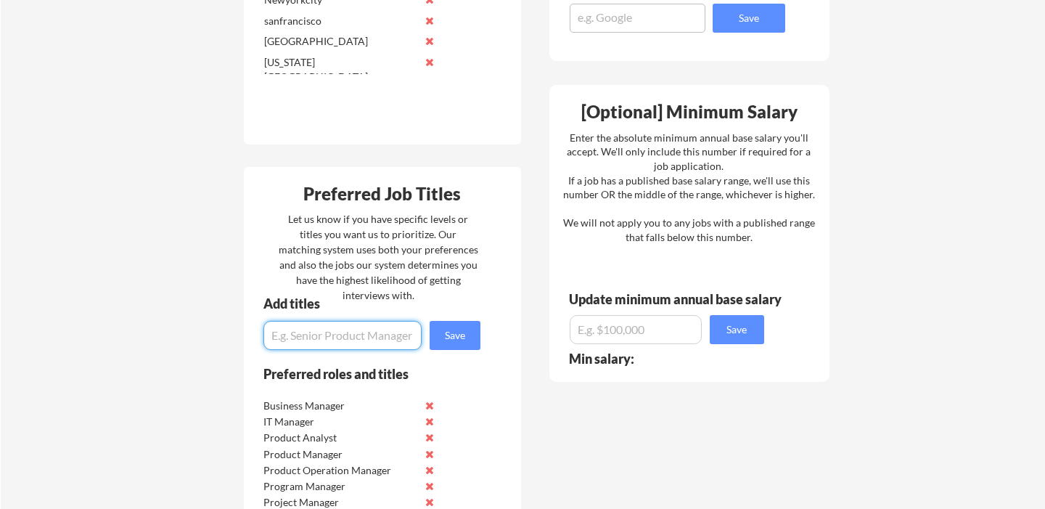
scroll to position [742, 0]
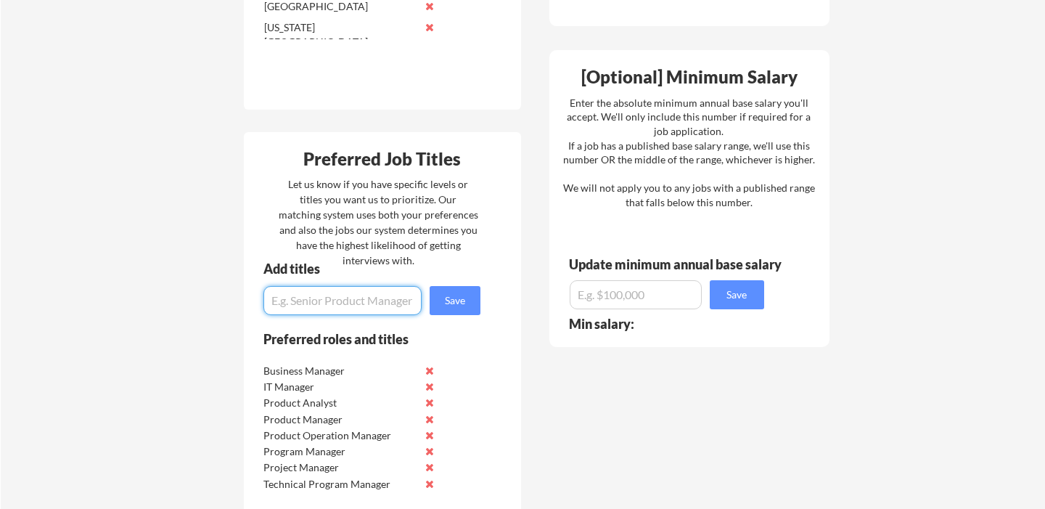
click at [383, 304] on input "input" at bounding box center [342, 300] width 158 height 29
type input "Dallas"
click at [459, 305] on button "Save" at bounding box center [455, 300] width 51 height 29
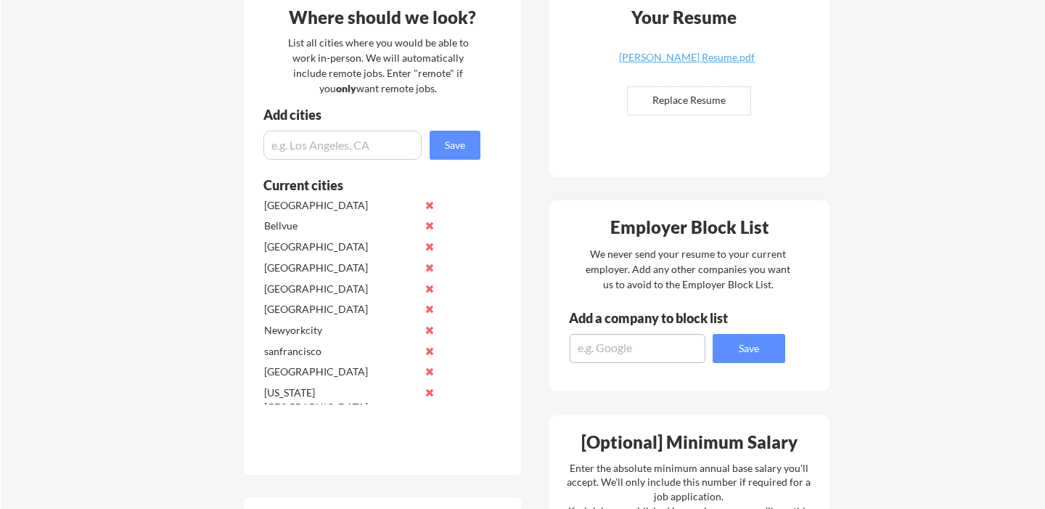
scroll to position [0, 0]
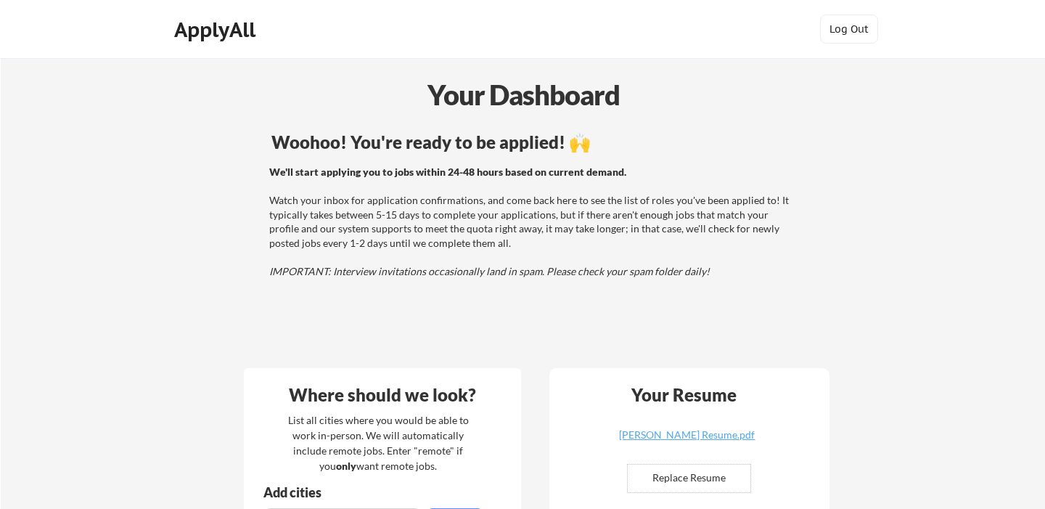
click at [507, 91] on div "Your Dashboard" at bounding box center [522, 94] width 1043 height 41
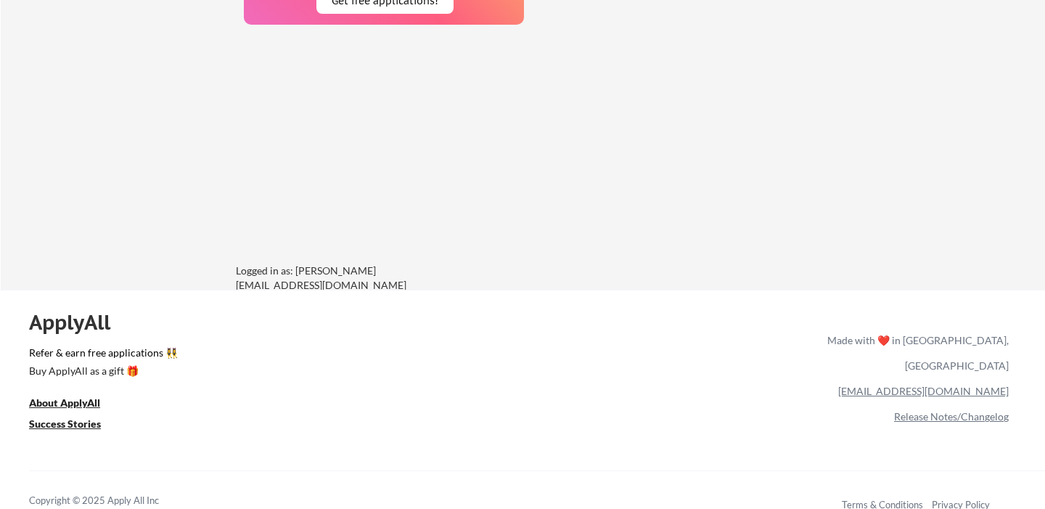
scroll to position [1420, 0]
